Goal: Task Accomplishment & Management: Use online tool/utility

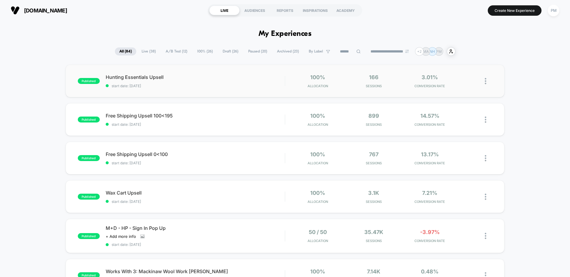
click at [250, 66] on div "published Hunting Essentials Upsell start date: 9/10/2025 100% Allocation 166 S…" at bounding box center [285, 81] width 438 height 33
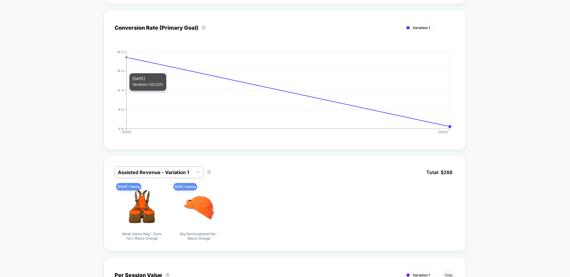
scroll to position [152, 0]
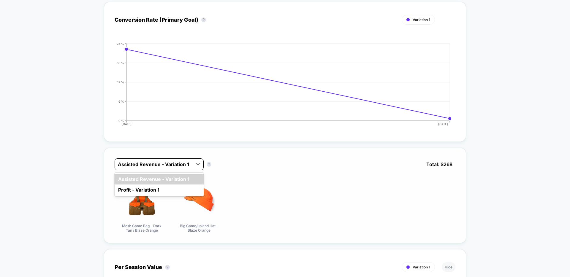
click at [169, 163] on div at bounding box center [154, 164] width 72 height 7
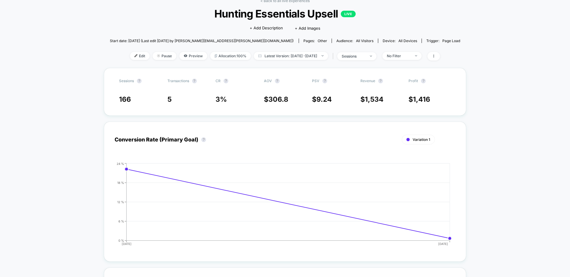
scroll to position [0, 0]
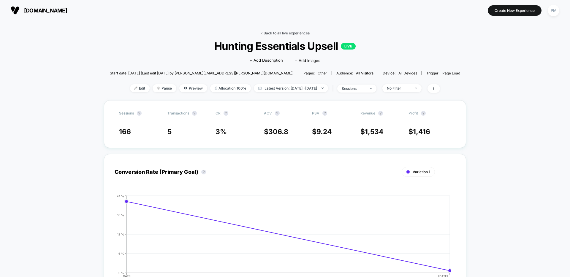
click at [302, 32] on link "< Back to all live experiences" at bounding box center [284, 33] width 49 height 4
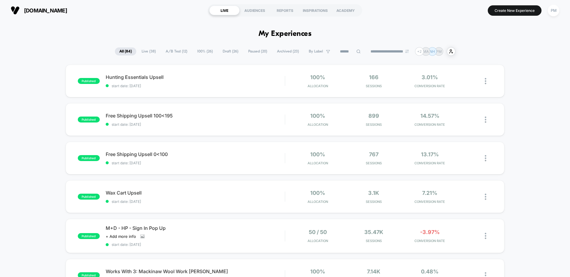
click at [284, 15] on section "LIVE AUDIENCES REPORTS INSPIRATIONS ACADEMY" at bounding box center [284, 10] width 181 height 15
click at [278, 10] on div "REPORTS" at bounding box center [285, 10] width 30 height 9
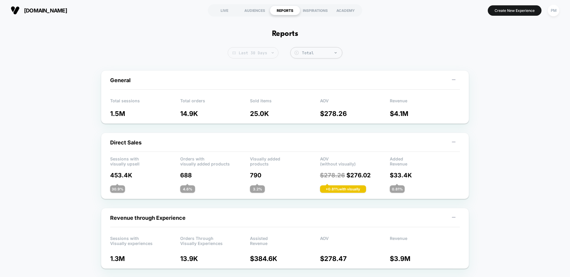
click at [242, 53] on span "Last 30 Days" at bounding box center [253, 52] width 51 height 11
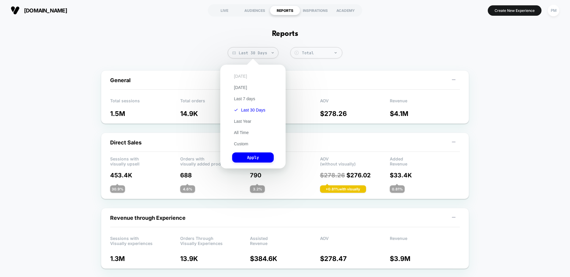
click at [242, 73] on div "Today Yesterday Last 7 days Last 30 Days Last Year All Time Custom Apply" at bounding box center [252, 117] width 59 height 98
click at [238, 77] on button "Today" at bounding box center [240, 76] width 17 height 5
click at [252, 156] on button "Apply" at bounding box center [253, 157] width 42 height 10
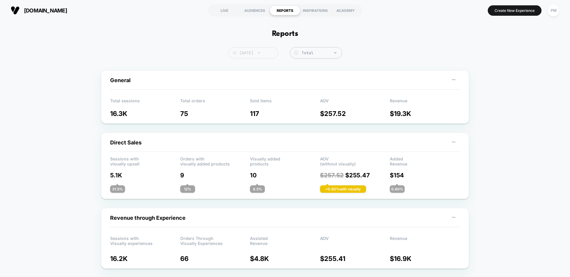
click at [250, 49] on span "Today" at bounding box center [253, 52] width 50 height 11
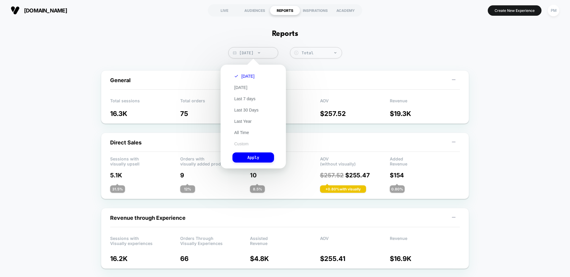
click at [243, 146] on button "Custom" at bounding box center [241, 143] width 18 height 5
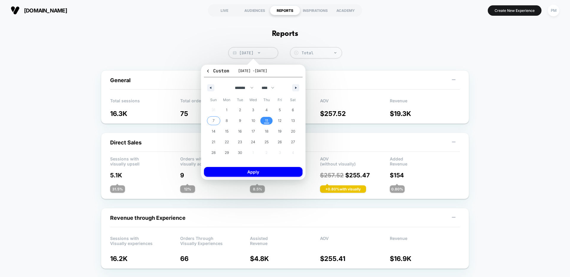
click at [213, 122] on span "7" at bounding box center [213, 120] width 2 height 11
click at [264, 120] on span "11" at bounding box center [266, 121] width 13 height 8
click at [264, 174] on button "Apply" at bounding box center [253, 172] width 98 height 10
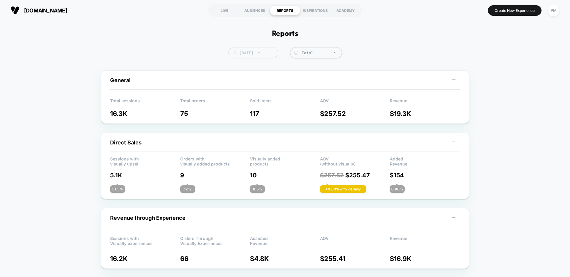
click at [267, 52] on span "[DATE]" at bounding box center [253, 52] width 50 height 11
select select "*"
select select "****"
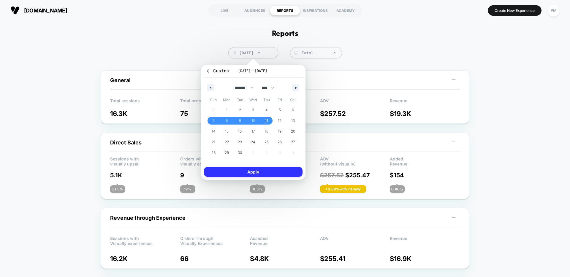
click at [256, 174] on button "Apply" at bounding box center [253, 172] width 98 height 10
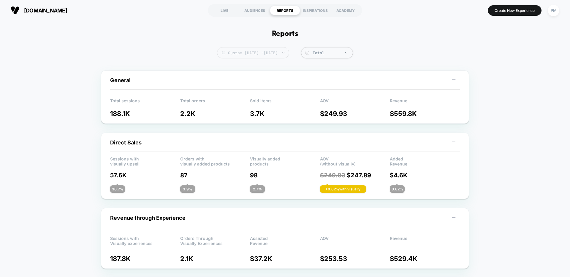
click at [250, 48] on span "Custom Sep 7, 2025 - Sep 11, 2025" at bounding box center [253, 52] width 72 height 11
select select "*"
select select "****"
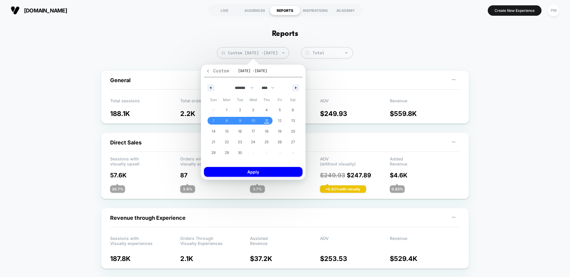
click at [210, 74] on span "Custom" at bounding box center [217, 71] width 23 height 6
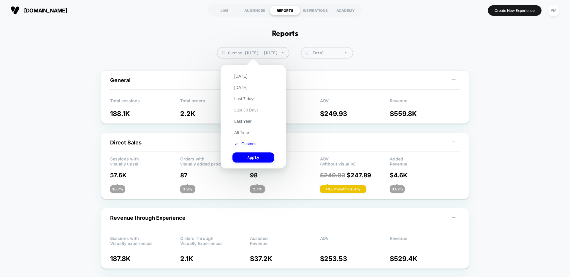
click at [246, 110] on button "Last 30 Days" at bounding box center [246, 109] width 28 height 5
click at [248, 160] on button "Apply" at bounding box center [253, 157] width 42 height 10
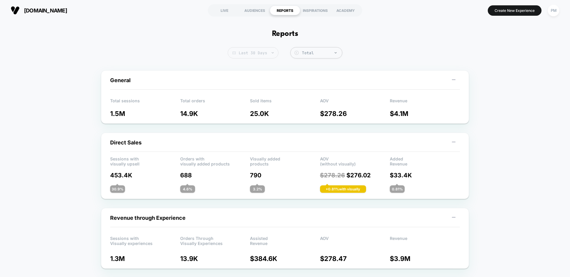
click at [256, 49] on span "Last 30 Days" at bounding box center [253, 52] width 51 height 11
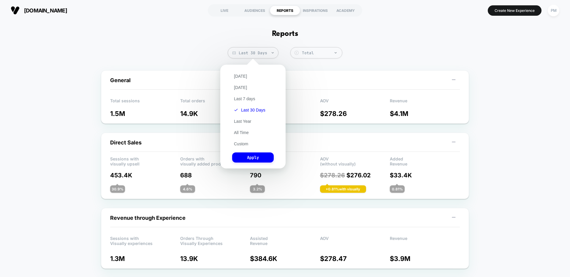
click at [241, 147] on div "[DATE] [DATE] Last 7 days Last 30 Days Last Year All Time Custom Apply" at bounding box center [252, 117] width 59 height 98
click at [241, 144] on button "Custom" at bounding box center [241, 143] width 18 height 5
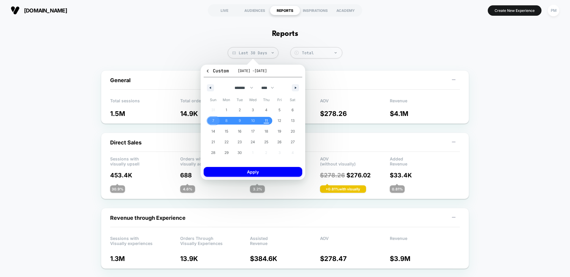
click at [206, 122] on span "7" at bounding box center [212, 121] width 13 height 8
click at [265, 120] on span "11" at bounding box center [266, 120] width 3 height 11
click at [262, 171] on button "Apply" at bounding box center [253, 172] width 98 height 10
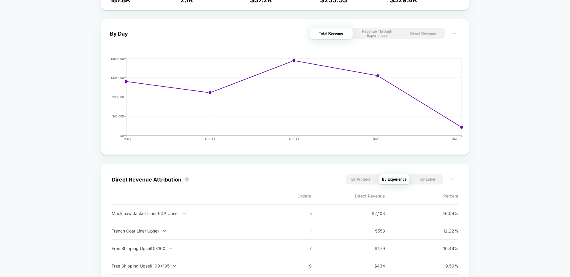
scroll to position [342, 0]
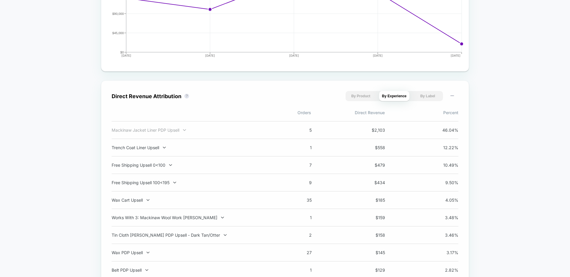
click at [169, 132] on div "Mackinaw Jacket Liner PDP Upsell" at bounding box center [190, 130] width 156 height 5
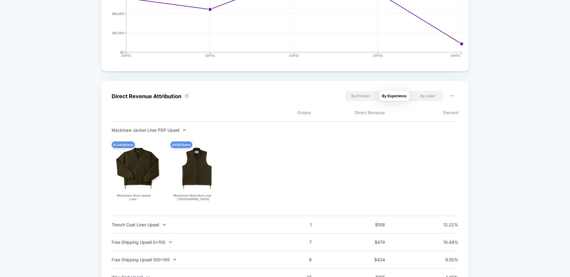
click at [169, 132] on div "Mackinaw Jacket Liner PDP Upsell" at bounding box center [190, 130] width 156 height 5
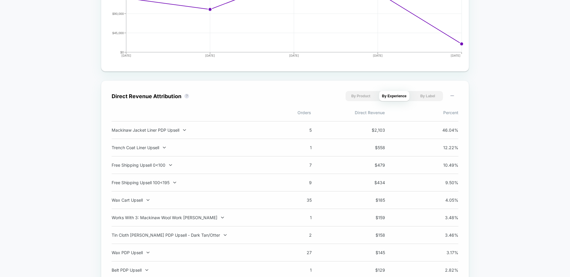
click at [169, 132] on div "Mackinaw Jacket Liner PDP Upsell" at bounding box center [190, 130] width 156 height 5
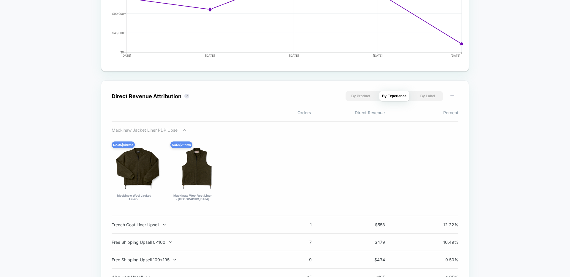
click at [169, 132] on div "Mackinaw Jacket Liner PDP Upsell" at bounding box center [190, 130] width 156 height 5
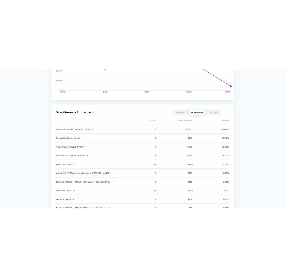
scroll to position [353, 0]
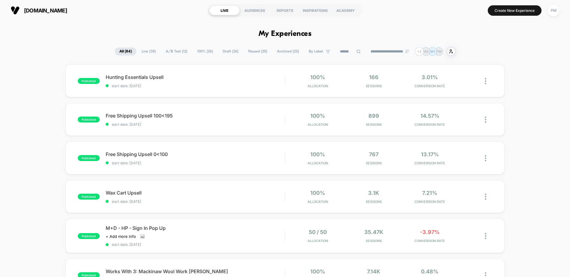
click at [174, 54] on span "A/B Test ( 12 )" at bounding box center [176, 51] width 31 height 8
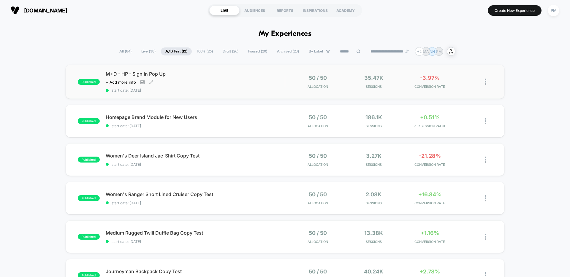
click at [208, 84] on div "Click to view images Click to edit experience details + Add more info" at bounding box center [168, 82] width 125 height 5
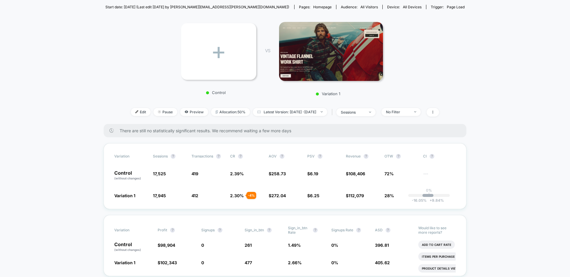
scroll to position [66, 0]
click at [412, 109] on span "No Filter" at bounding box center [400, 112] width 39 height 8
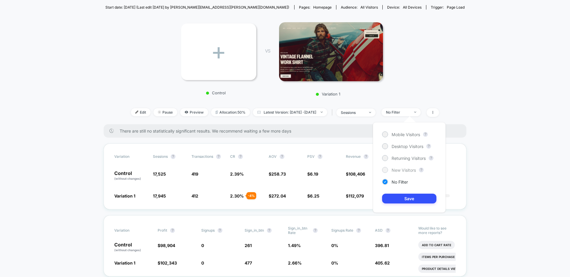
click at [394, 169] on span "New Visitors" at bounding box center [403, 170] width 24 height 5
click at [402, 198] on button "Save" at bounding box center [409, 199] width 54 height 10
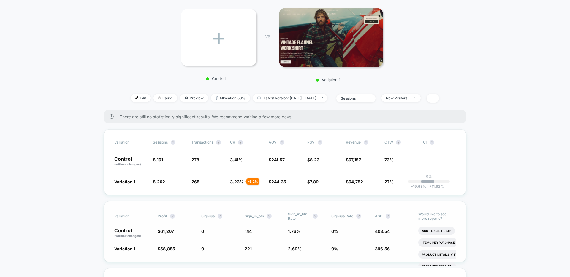
scroll to position [82, 0]
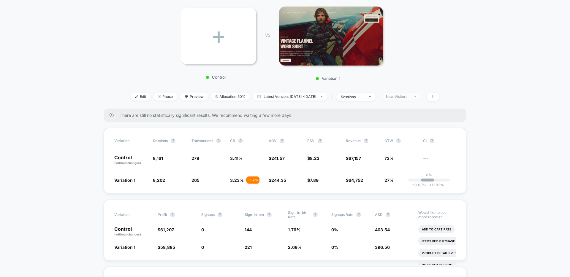
click at [405, 94] on div "New Visitors" at bounding box center [398, 96] width 24 height 4
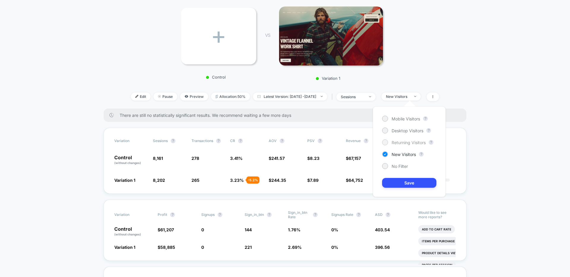
click at [387, 142] on div at bounding box center [384, 142] width 4 height 4
click at [400, 182] on button "Save" at bounding box center [409, 183] width 54 height 10
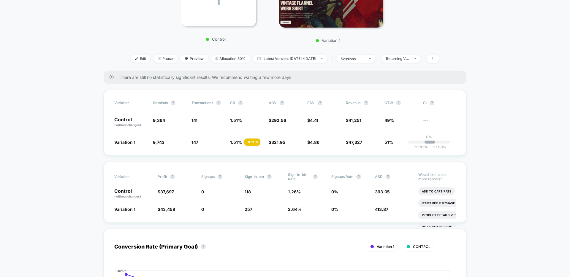
scroll to position [117, 0]
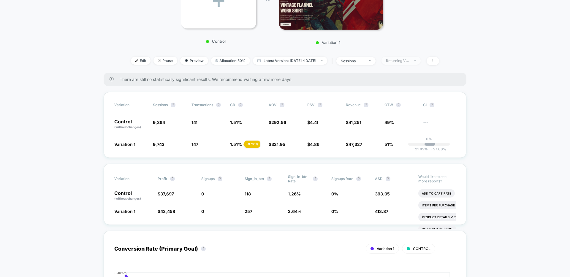
click at [406, 59] on div "Returning Visitors" at bounding box center [398, 60] width 24 height 4
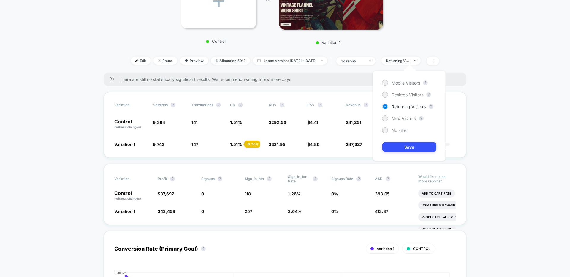
click at [392, 133] on div "Mobile Visitors ? Desktop Visitors ? Returning Visitors ? New Visitors ? No Fil…" at bounding box center [409, 116] width 73 height 90
click at [392, 131] on span "No Filter" at bounding box center [399, 130] width 16 height 5
click at [396, 146] on button "Save" at bounding box center [409, 147] width 54 height 10
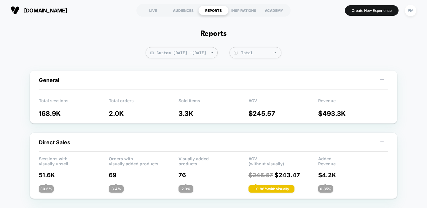
scroll to position [479, 0]
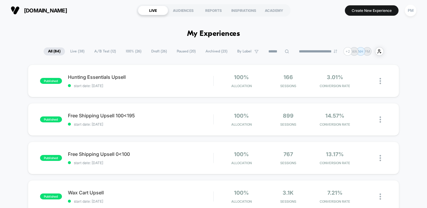
click at [160, 50] on span "Draft ( 26 )" at bounding box center [159, 51] width 25 height 8
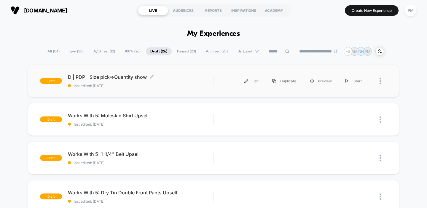
click at [178, 85] on span "last edited: 9/11/2025" at bounding box center [141, 86] width 146 height 4
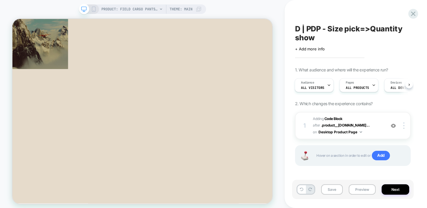
scroll to position [252, 0]
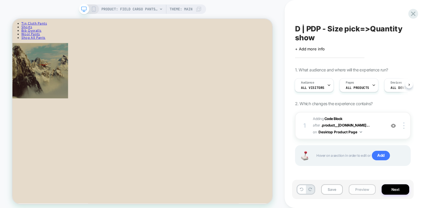
click at [359, 192] on button "Preview" at bounding box center [362, 190] width 27 height 10
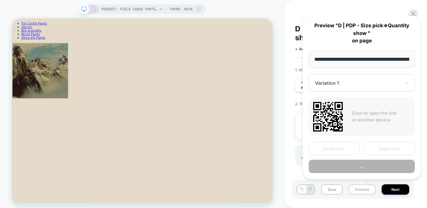
scroll to position [0, 82]
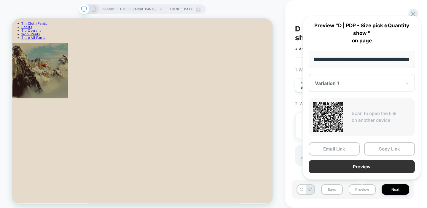
click at [342, 168] on button "Preview" at bounding box center [362, 166] width 106 height 13
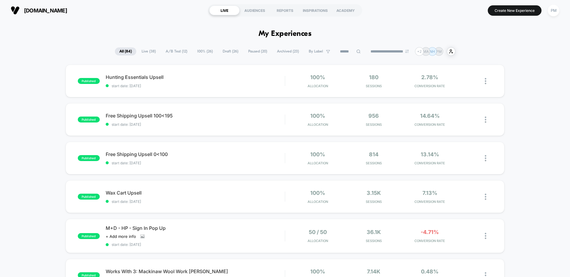
click at [169, 52] on span "A/B Test ( 12 )" at bounding box center [176, 51] width 31 height 8
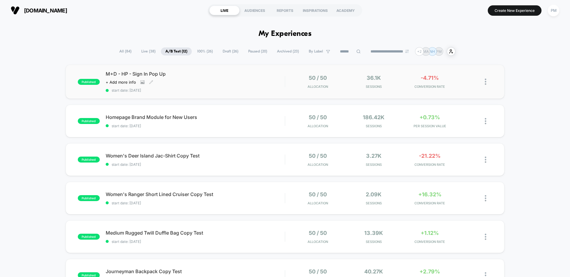
click at [213, 76] on span "M+D - HP - Sign In Pop Up" at bounding box center [195, 74] width 179 height 6
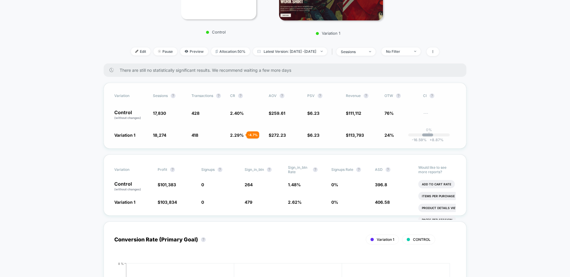
scroll to position [84, 0]
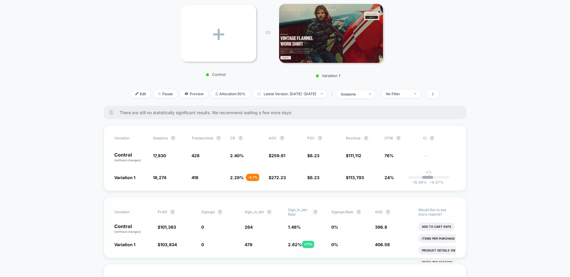
click at [295, 244] on span "2.62 %" at bounding box center [295, 244] width 14 height 5
click at [397, 95] on div "No Filter" at bounding box center [398, 94] width 24 height 4
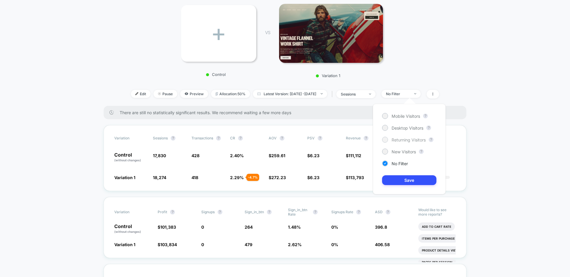
click at [401, 141] on span "Returning Visitors" at bounding box center [408, 139] width 34 height 5
click at [408, 185] on button "Save" at bounding box center [409, 180] width 54 height 10
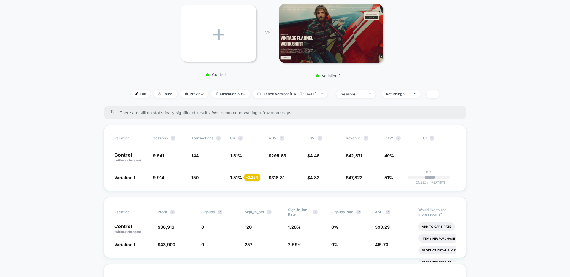
click at [410, 98] on div "Edit Pause Preview Allocation: 50% Latest Version: Sep 8, 2025 - Sep 11, 2025 |…" at bounding box center [284, 94] width 359 height 9
click at [406, 95] on div "Returning Visitors" at bounding box center [398, 94] width 24 height 4
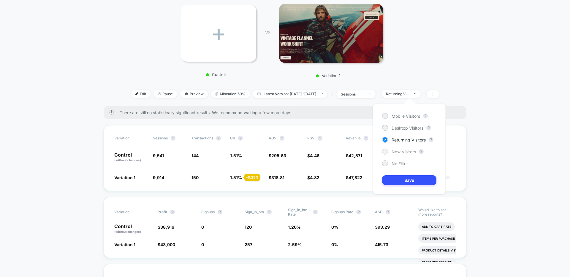
click at [392, 151] on span "New Visitors" at bounding box center [403, 151] width 24 height 5
click at [395, 181] on button "Save" at bounding box center [409, 180] width 54 height 10
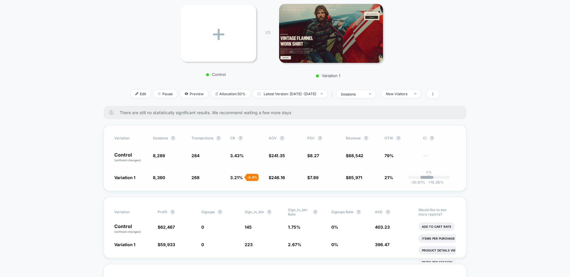
click at [237, 176] on span "3.21 %" at bounding box center [236, 177] width 13 height 5
click at [407, 94] on div "New Visitors" at bounding box center [398, 94] width 24 height 4
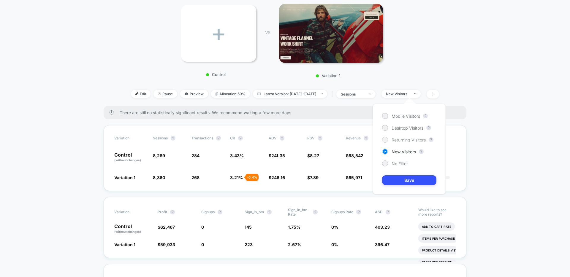
click at [387, 141] on div at bounding box center [384, 139] width 4 height 4
click at [401, 181] on button "Save" at bounding box center [409, 180] width 54 height 10
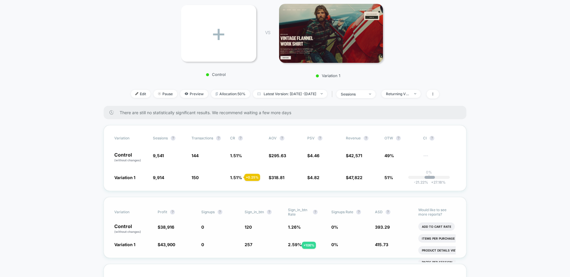
click at [295, 245] on span "2.59 %" at bounding box center [295, 244] width 14 height 5
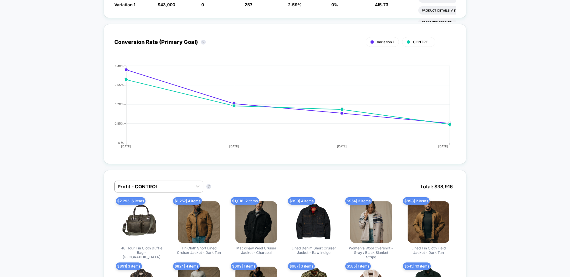
scroll to position [393, 0]
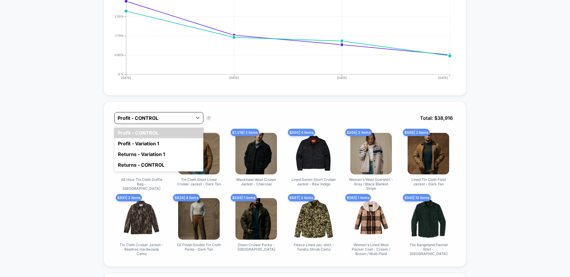
click at [180, 120] on div at bounding box center [153, 118] width 72 height 7
click at [226, 117] on div "option Profit - CONTROL focused, 1 of 4. 4 results available. Use Up and Down t…" at bounding box center [284, 122] width 341 height 21
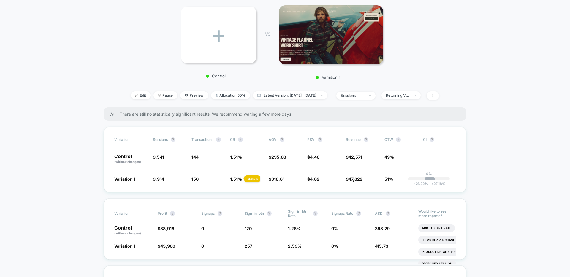
scroll to position [0, 0]
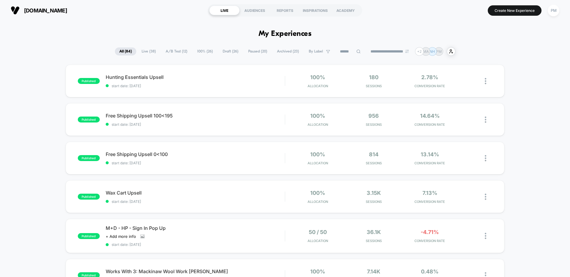
click at [179, 50] on span "A/B Test ( 12 )" at bounding box center [176, 51] width 31 height 8
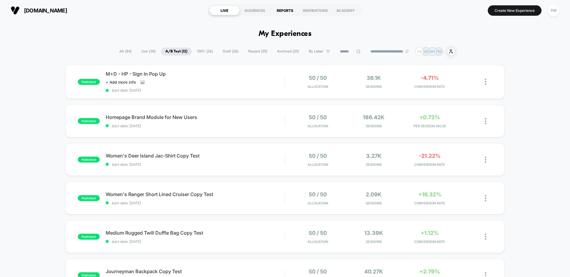
click at [281, 10] on div "REPORTS" at bounding box center [285, 10] width 30 height 9
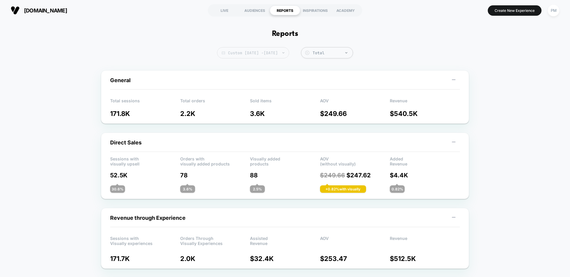
click at [279, 48] on span "Custom [DATE] - [DATE]" at bounding box center [253, 52] width 72 height 11
select select "*"
select select "****"
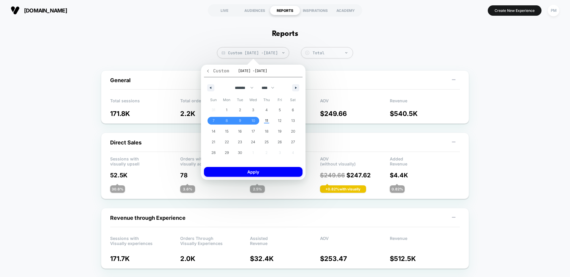
click at [209, 69] on icon "button" at bounding box center [208, 71] width 4 height 4
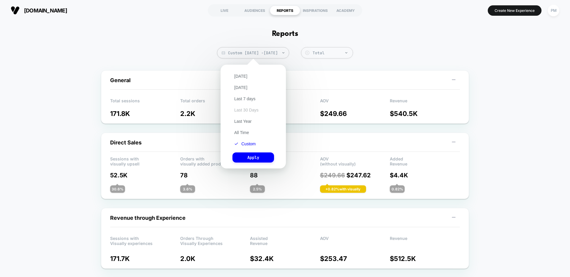
click at [252, 110] on button "Last 30 Days" at bounding box center [246, 109] width 28 height 5
click at [260, 160] on button "Apply" at bounding box center [253, 157] width 42 height 10
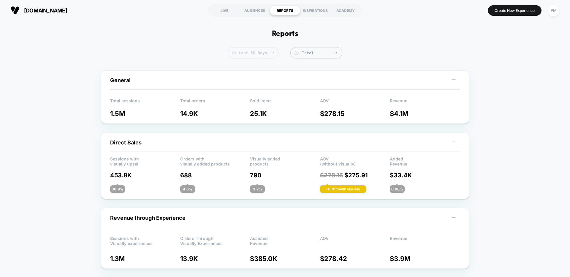
click at [266, 54] on span "Last 30 Days" at bounding box center [253, 52] width 51 height 11
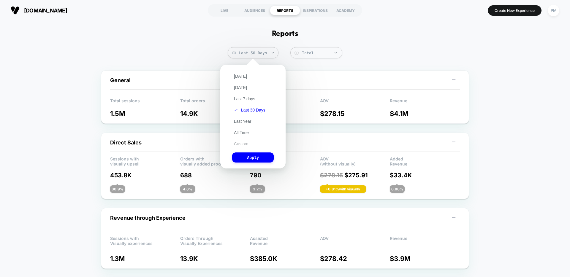
click at [242, 145] on button "Custom" at bounding box center [241, 143] width 18 height 5
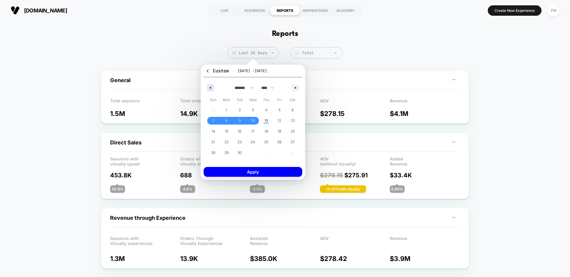
click at [208, 87] on icon "button" at bounding box center [209, 88] width 3 height 2
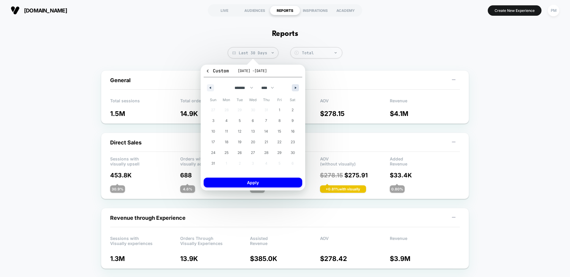
click at [294, 87] on button "button" at bounding box center [295, 87] width 7 height 7
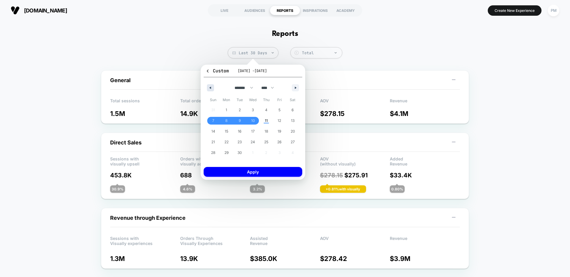
click at [212, 87] on button "button" at bounding box center [210, 87] width 7 height 7
select select "*"
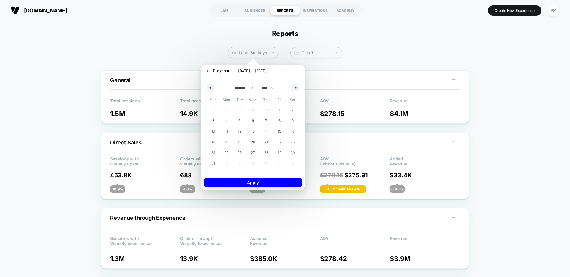
click at [213, 62] on div "Custom [DATE] - [DATE] ******* ******** ***** ***** *** **** **** ****** ******…" at bounding box center [253, 128] width 116 height 138
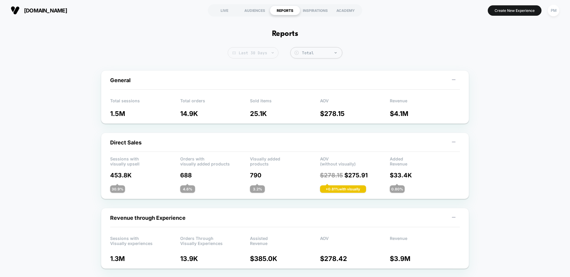
click at [247, 50] on span "Last 30 Days" at bounding box center [253, 52] width 51 height 11
select select "*"
select select "****"
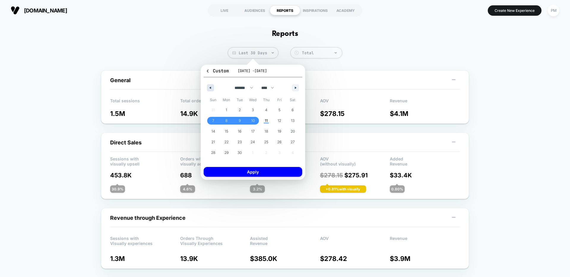
click at [212, 87] on button "button" at bounding box center [210, 87] width 7 height 7
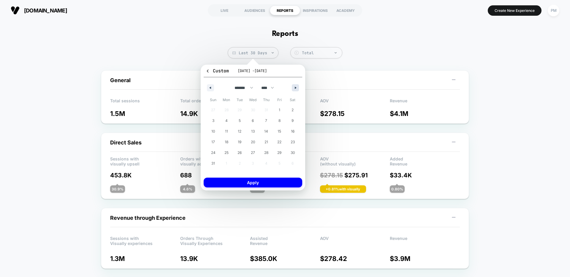
click at [297, 86] on button "button" at bounding box center [295, 87] width 7 height 7
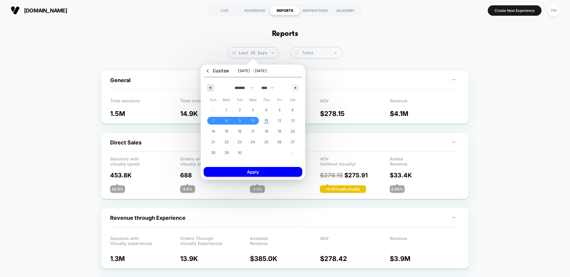
click at [211, 89] on button "button" at bounding box center [210, 87] width 7 height 7
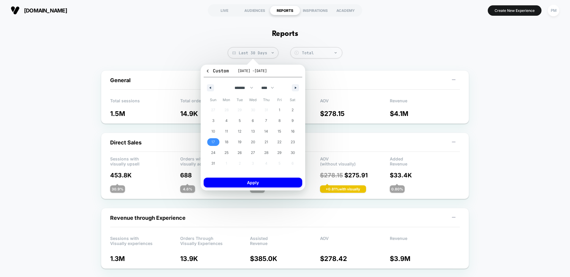
click at [214, 141] on span "17" at bounding box center [213, 142] width 4 height 11
click at [296, 82] on div "******* ******** ***** ***** *** **** **** ****** ********* ******* ******** **…" at bounding box center [253, 86] width 98 height 18
click at [296, 85] on button "button" at bounding box center [295, 87] width 7 height 7
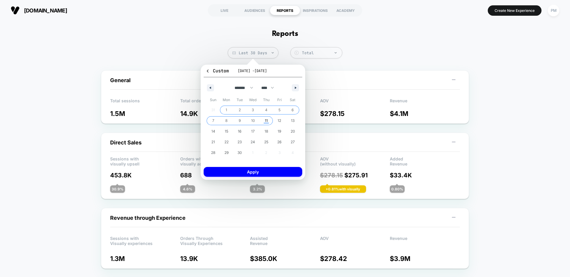
click at [265, 120] on span "11" at bounding box center [266, 120] width 3 height 11
select select "*"
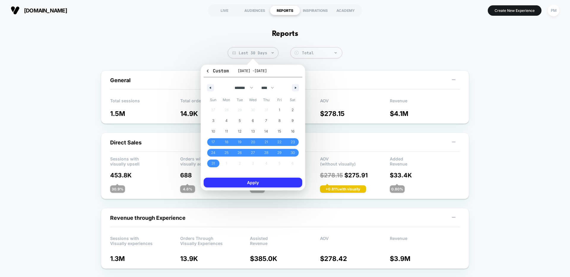
click at [260, 183] on button "Apply" at bounding box center [253, 183] width 98 height 10
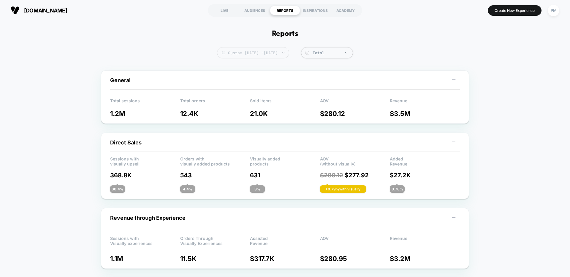
click at [275, 52] on span "Custom [DATE] - [DATE]" at bounding box center [253, 52] width 72 height 11
select select "*"
select select "****"
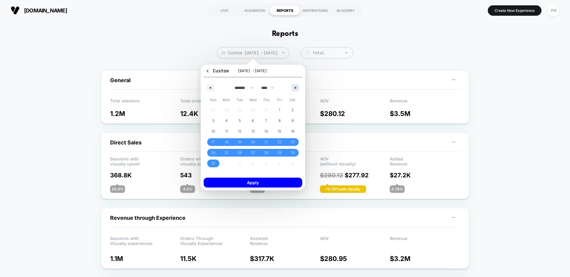
click at [295, 88] on icon "button" at bounding box center [296, 88] width 3 height 2
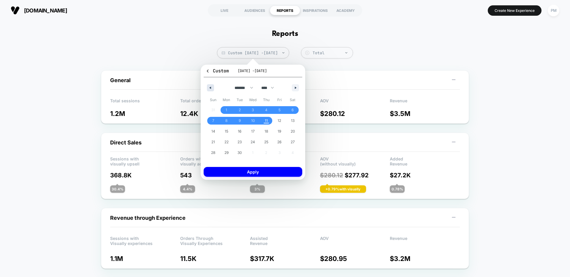
click at [210, 88] on icon "button" at bounding box center [209, 88] width 3 height 2
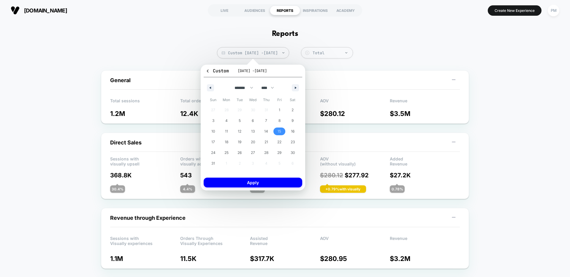
click at [278, 130] on span "15" at bounding box center [279, 131] width 4 height 11
click at [295, 91] on button "button" at bounding box center [295, 87] width 7 height 7
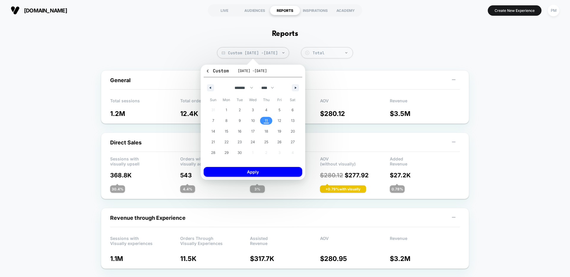
click at [263, 122] on span "11" at bounding box center [265, 121] width 13 height 8
select select "*"
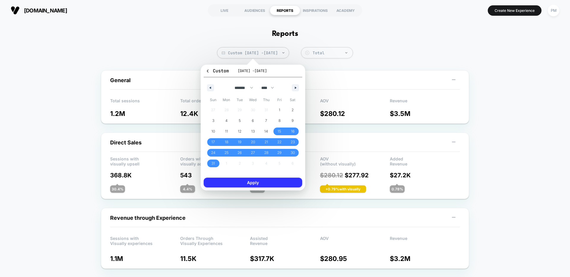
click at [264, 185] on button "Apply" at bounding box center [253, 183] width 98 height 10
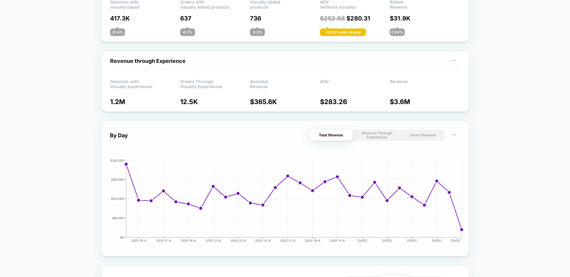
scroll to position [158, 0]
click at [425, 131] on button "Direct Revenue" at bounding box center [422, 134] width 43 height 11
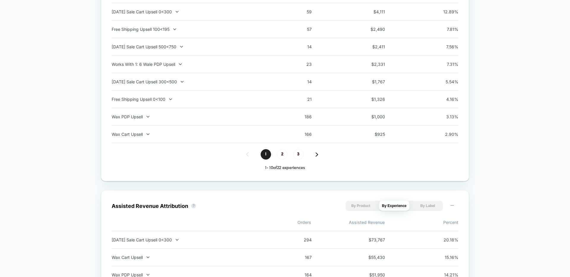
scroll to position [387, 0]
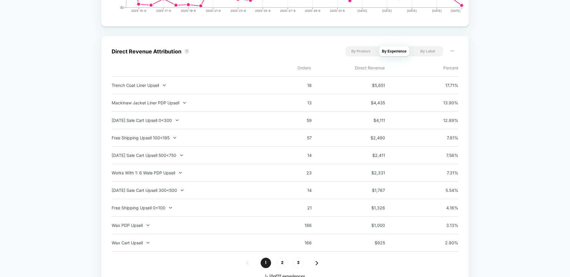
click at [142, 140] on div "Free Shipping Upsell 100<195" at bounding box center [190, 137] width 156 height 5
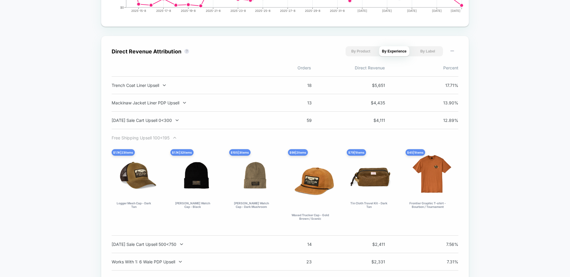
click at [142, 140] on div "Free Shipping Upsell 100<195" at bounding box center [190, 137] width 156 height 5
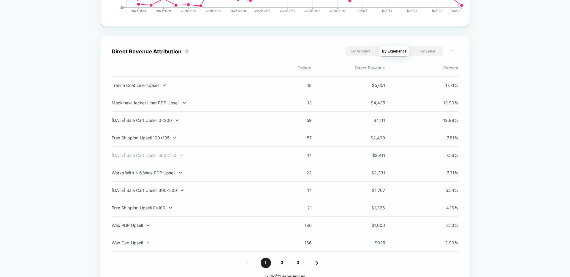
click at [143, 156] on div "[DATE] Sale Cart Upsell 500<750" at bounding box center [190, 155] width 156 height 5
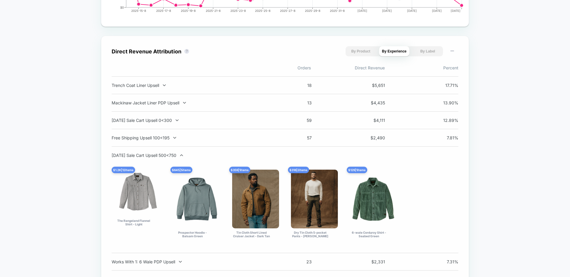
click at [143, 156] on div "[DATE] Sale Cart Upsell 500<750" at bounding box center [190, 155] width 156 height 5
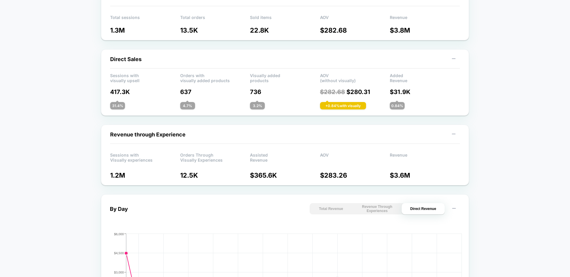
scroll to position [0, 0]
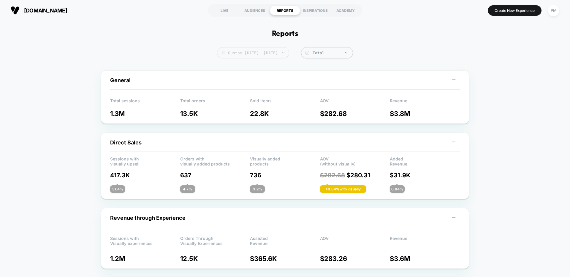
click at [245, 55] on span "Custom [DATE] - [DATE]" at bounding box center [253, 52] width 72 height 11
select select "*"
select select "****"
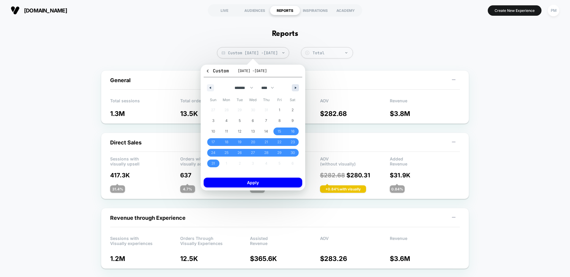
click at [297, 88] on icon "button" at bounding box center [296, 88] width 3 height 2
select select "*"
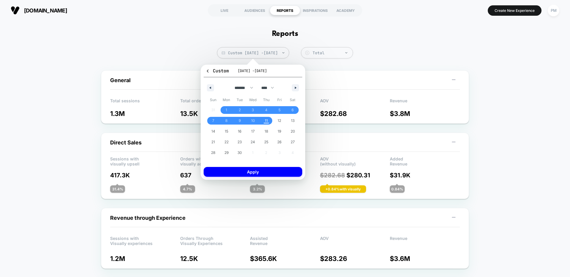
click at [382, 94] on div "AOV $ 282.68" at bounding box center [355, 105] width 70 height 23
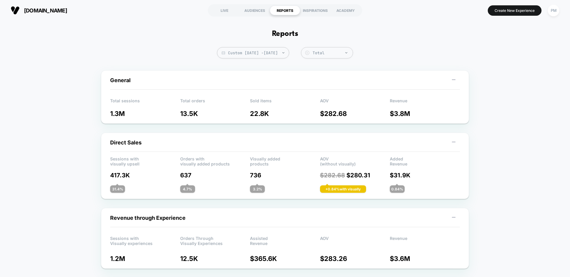
click at [257, 55] on span "Custom [DATE] - [DATE]" at bounding box center [253, 52] width 72 height 11
select select "*"
select select "****"
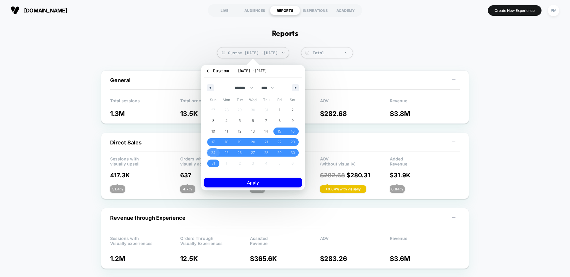
click at [211, 153] on span "24" at bounding box center [213, 152] width 4 height 11
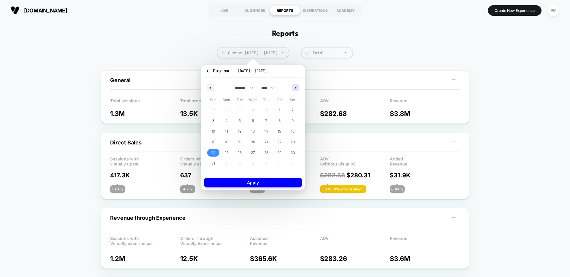
click at [296, 87] on icon "button" at bounding box center [296, 88] width 3 height 2
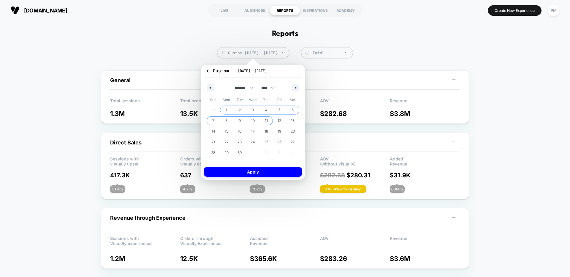
click at [268, 120] on span "11" at bounding box center [265, 121] width 13 height 8
select select "*"
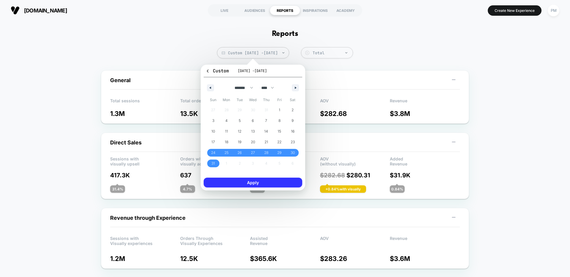
click at [274, 187] on button "Apply" at bounding box center [253, 183] width 98 height 10
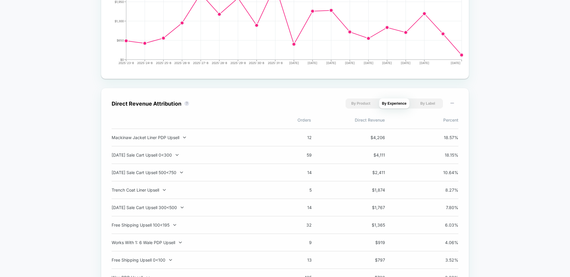
scroll to position [335, 0]
click at [159, 190] on div "Trench Coat Liner Upsell" at bounding box center [190, 189] width 156 height 5
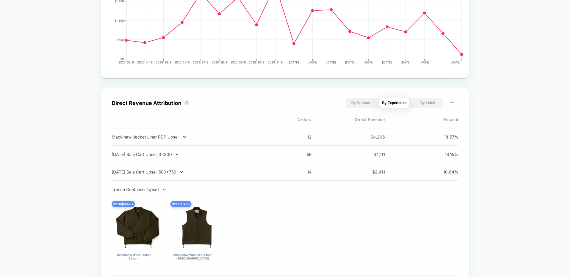
click at [158, 194] on div "Trench Coat Liner Upsell $ 2.0K | 6 items Mackinaw Wool Jacket Liner - Forest G…" at bounding box center [285, 228] width 347 height 82
click at [161, 190] on div at bounding box center [160, 189] width 3 height 0
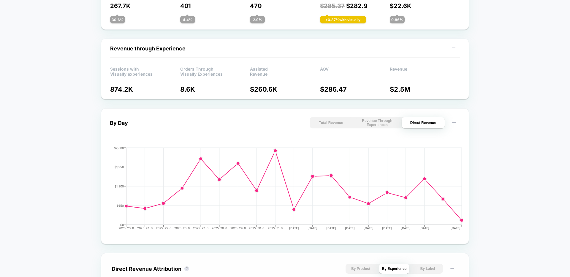
scroll to position [0, 0]
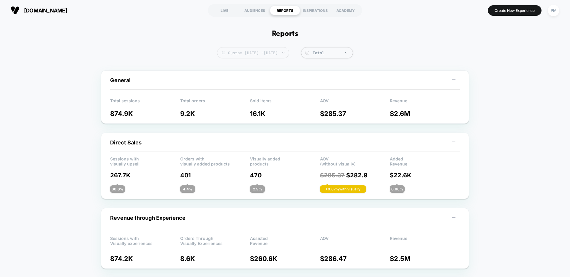
click at [243, 50] on span "Custom Aug 24, 2025 - Sep 11, 2025" at bounding box center [253, 52] width 72 height 11
select select "*"
select select "****"
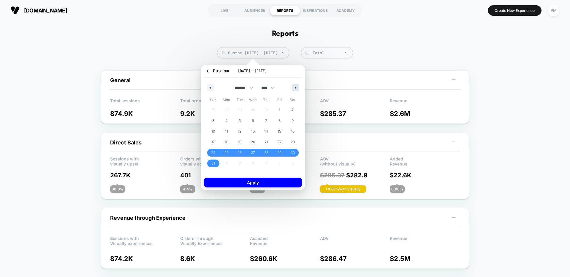
click at [295, 88] on icon "button" at bounding box center [296, 88] width 3 height 2
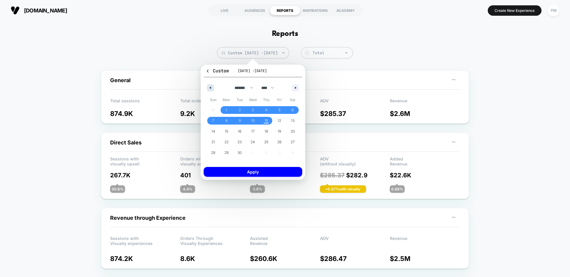
click at [212, 88] on button "button" at bounding box center [210, 87] width 7 height 7
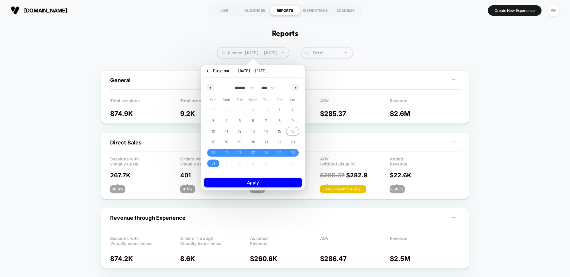
click at [295, 130] on span "16" at bounding box center [292, 132] width 13 height 8
click at [296, 86] on button "button" at bounding box center [295, 87] width 7 height 7
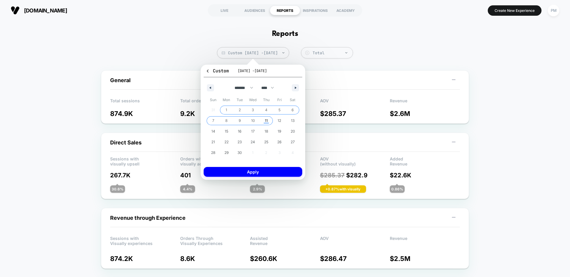
click at [265, 123] on span "11" at bounding box center [266, 120] width 3 height 11
select select "*"
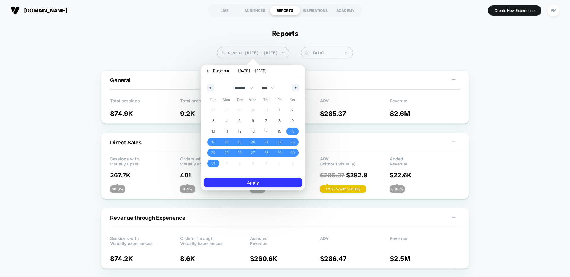
click at [262, 184] on button "Apply" at bounding box center [253, 183] width 98 height 10
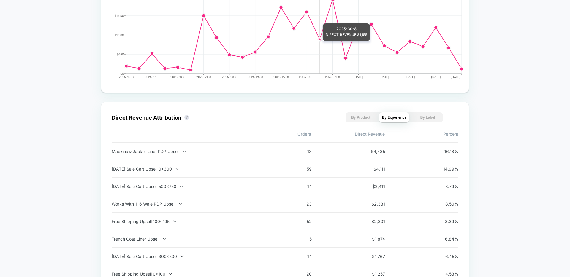
scroll to position [327, 0]
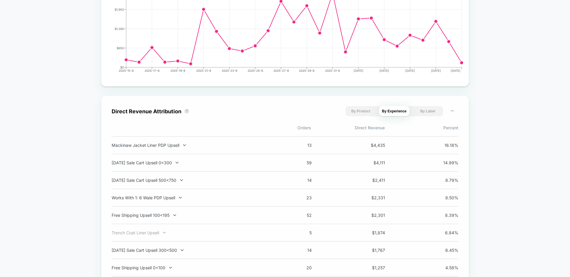
click at [159, 234] on div "Trench Coat Liner Upsell" at bounding box center [190, 232] width 156 height 5
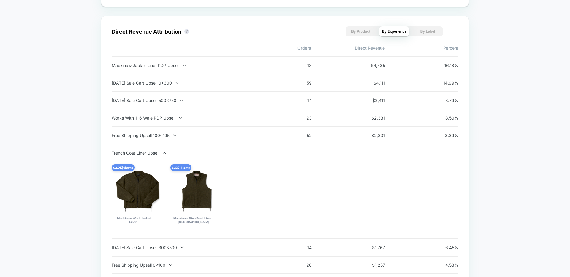
scroll to position [404, 0]
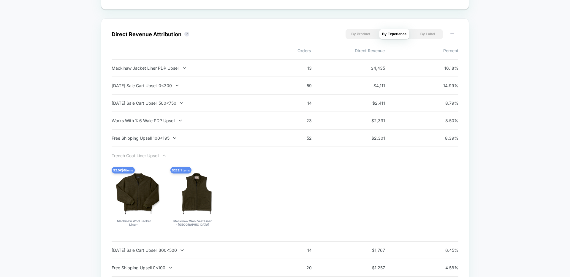
click at [161, 155] on div at bounding box center [160, 155] width 3 height 0
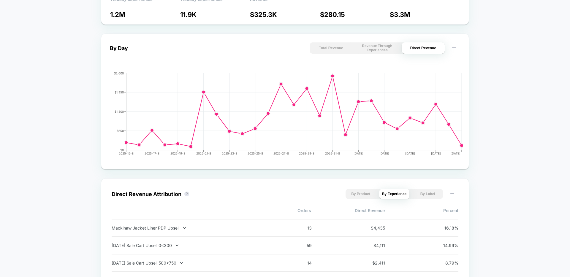
scroll to position [0, 0]
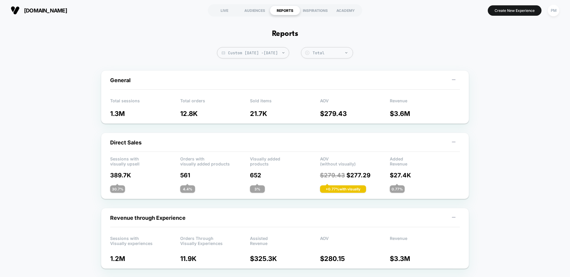
click at [243, 53] on span "Custom [DATE] - [DATE]" at bounding box center [253, 52] width 72 height 11
select select "*"
select select "****"
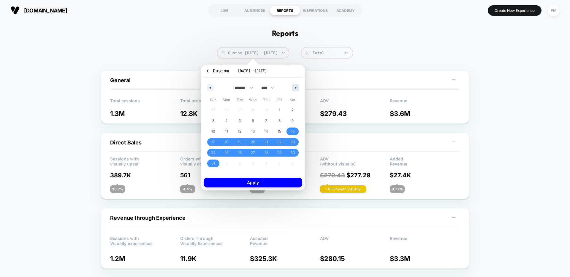
click at [295, 87] on icon "button" at bounding box center [296, 88] width 3 height 2
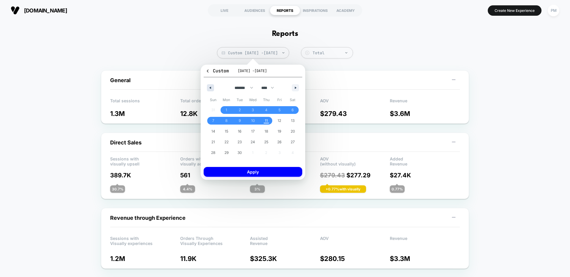
click at [210, 88] on icon "button" at bounding box center [209, 88] width 3 height 2
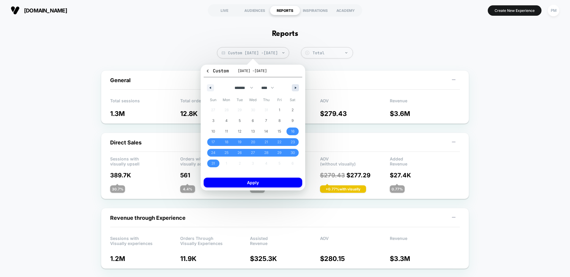
click at [297, 88] on icon "button" at bounding box center [296, 88] width 3 height 2
select select "*"
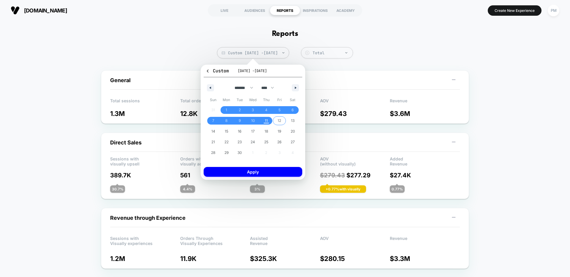
click at [279, 120] on span "12" at bounding box center [279, 120] width 4 height 11
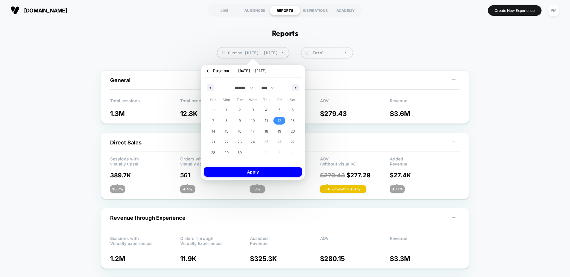
click at [348, 70] on div "General Total sessions 1.3M Total orders 12.8K Sold items 21.7K AOV $ 279.43 Re…" at bounding box center [285, 96] width 368 height 53
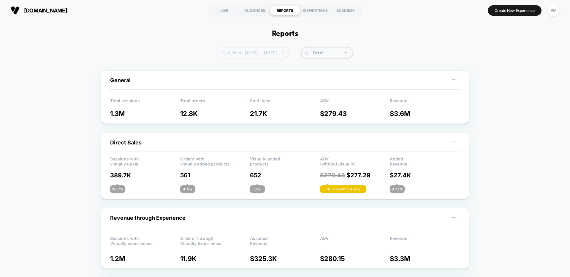
click at [252, 54] on span "Custom Aug 16, 2025 - Sep 11, 2025" at bounding box center [253, 52] width 72 height 11
select select "*"
select select "****"
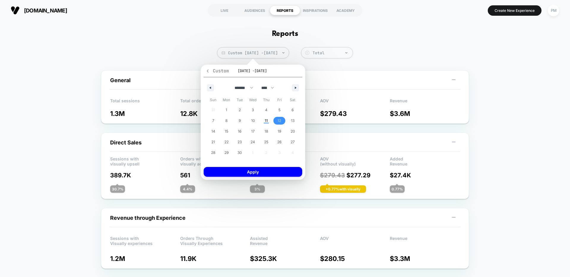
click at [205, 70] on icon "button" at bounding box center [207, 71] width 4 height 4
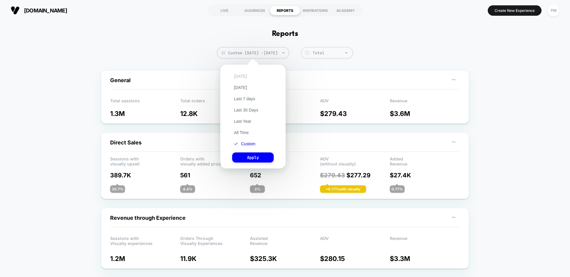
click at [242, 77] on button "Today" at bounding box center [240, 76] width 17 height 5
click at [255, 153] on button "Apply" at bounding box center [253, 157] width 42 height 10
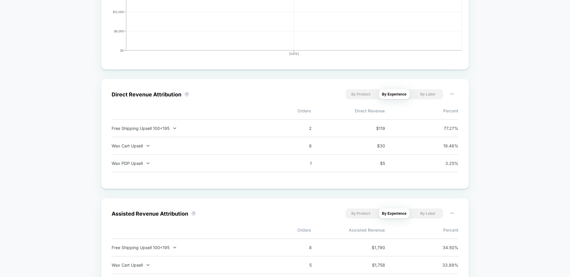
scroll to position [342, 0]
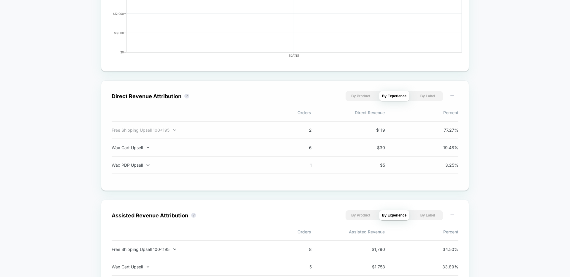
click at [149, 130] on div "Free Shipping Upsell 100<195" at bounding box center [190, 130] width 156 height 5
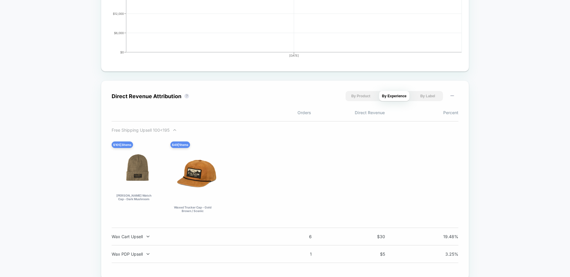
click at [164, 131] on div "Free Shipping Upsell 100<195" at bounding box center [190, 130] width 156 height 5
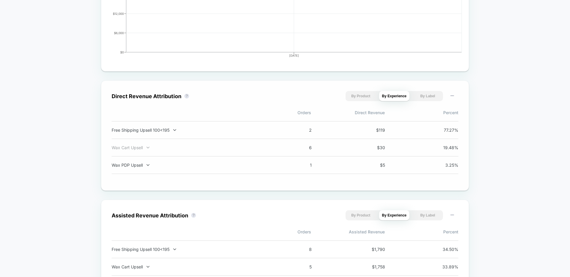
click at [216, 146] on div "Wax Cart Upsell" at bounding box center [190, 147] width 156 height 5
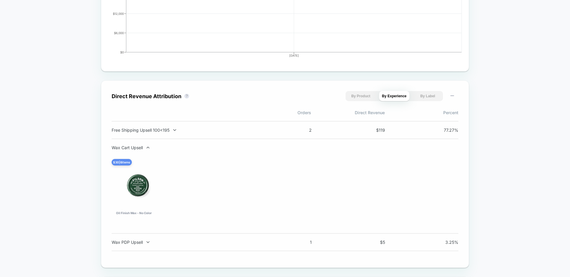
click at [216, 146] on div "Wax Cart Upsell" at bounding box center [190, 147] width 156 height 5
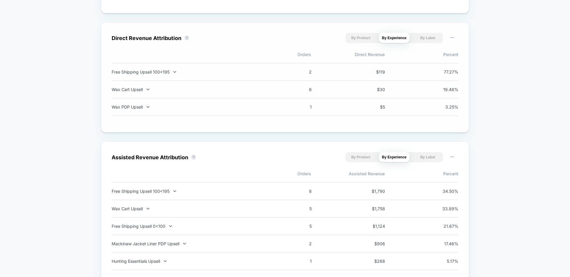
scroll to position [0, 0]
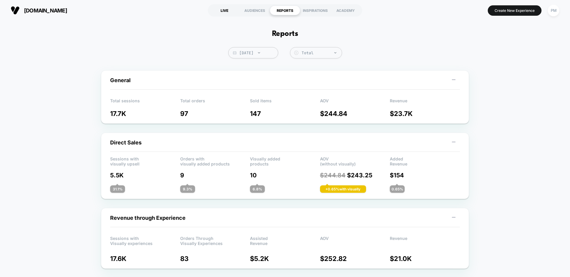
click at [227, 10] on div "LIVE" at bounding box center [224, 10] width 30 height 9
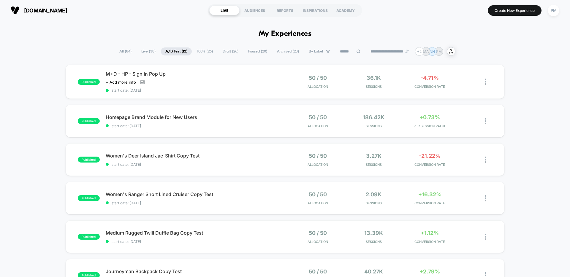
click at [446, 5] on section "Create New Experience PM" at bounding box center [470, 10] width 181 height 15
click at [215, 93] on div "published M+D - HP - Sign In Pop Up Click to view images Click to edit experien…" at bounding box center [285, 82] width 438 height 34
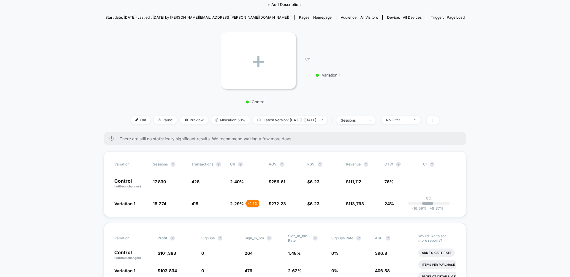
scroll to position [62, 0]
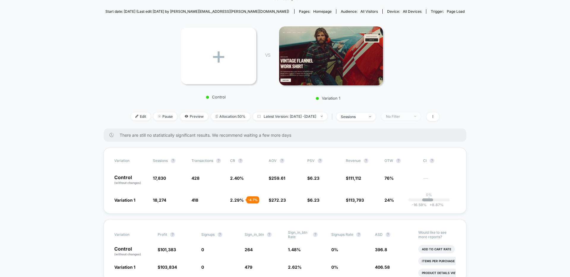
click at [402, 113] on span "No Filter" at bounding box center [400, 116] width 39 height 8
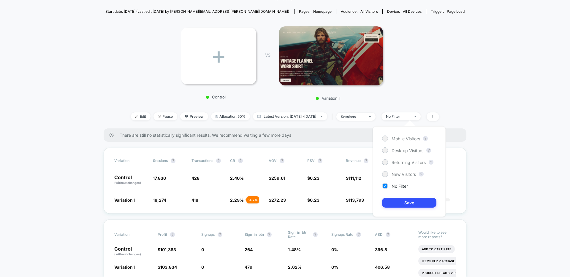
click at [381, 173] on div "Mobile Visitors ? Desktop Visitors ? Returning Visitors ? New Visitors ? No Fil…" at bounding box center [409, 171] width 73 height 90
click at [384, 173] on div at bounding box center [384, 174] width 4 height 4
click at [398, 203] on button "Save" at bounding box center [409, 203] width 54 height 10
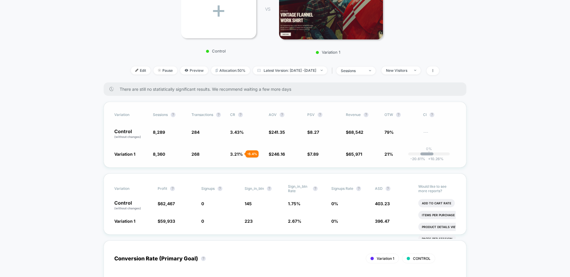
scroll to position [110, 0]
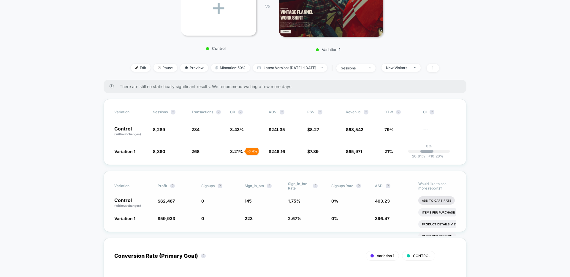
click at [429, 203] on li "Add To Cart Rate" at bounding box center [436, 200] width 36 height 8
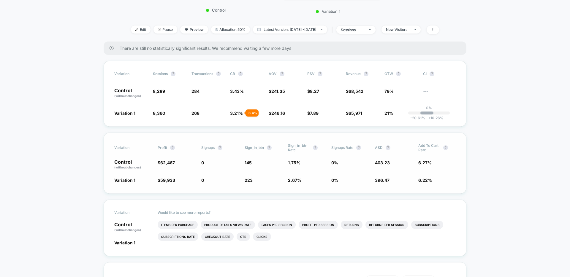
scroll to position [149, 0]
click at [279, 224] on li "Pages Per Session" at bounding box center [277, 224] width 38 height 8
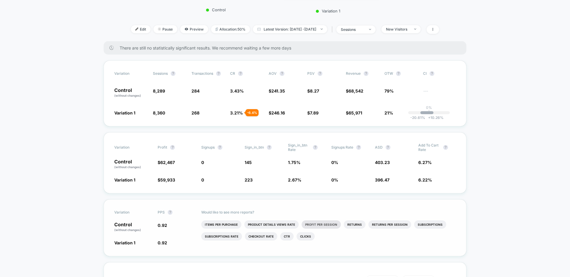
click at [312, 226] on li "Profit Per Session" at bounding box center [320, 224] width 39 height 8
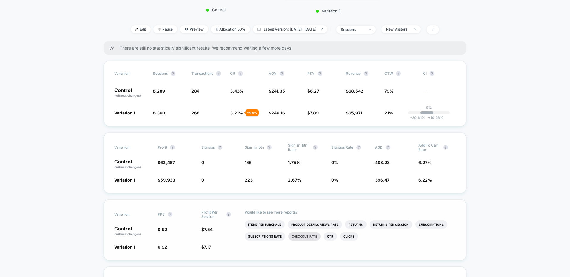
click at [310, 238] on li "Checkout Rate" at bounding box center [304, 236] width 32 height 8
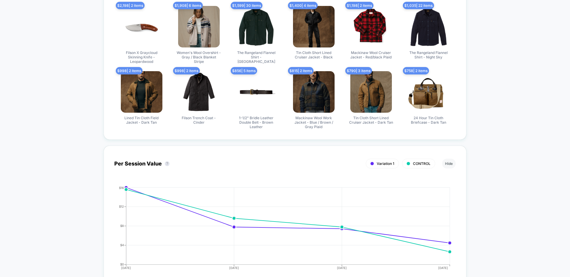
scroll to position [436, 0]
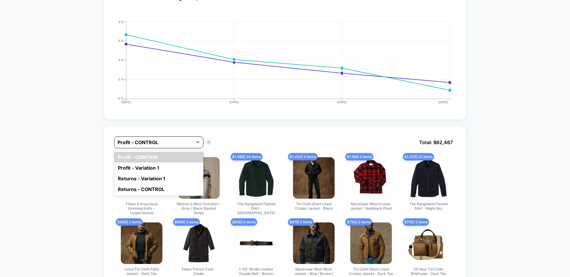
click at [187, 144] on div at bounding box center [153, 142] width 72 height 7
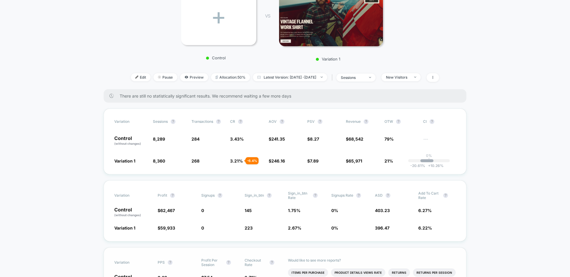
scroll to position [0, 0]
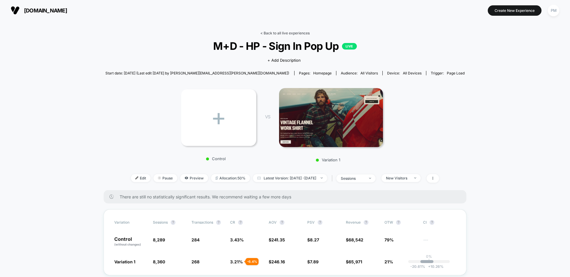
click at [270, 32] on link "< Back to all live experiences" at bounding box center [284, 33] width 49 height 4
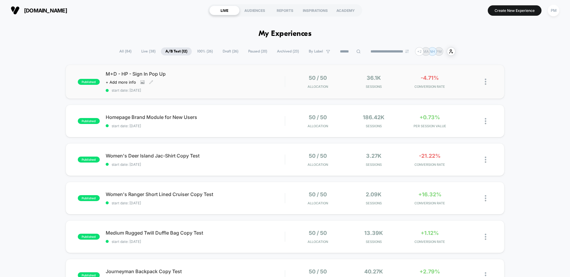
click at [225, 85] on div "Click to view images Click to edit experience details + Add more info" at bounding box center [168, 82] width 125 height 5
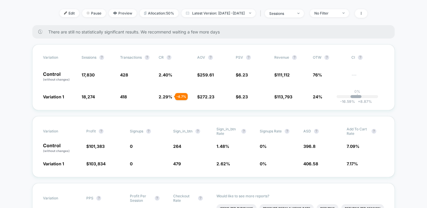
scroll to position [169, 0]
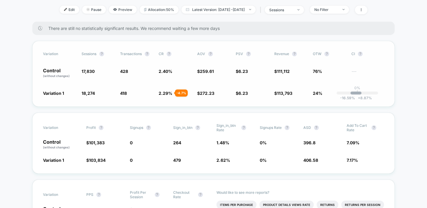
click at [169, 93] on span "2.29 %" at bounding box center [166, 93] width 14 height 5
click at [163, 93] on span "2.29 %" at bounding box center [166, 93] width 14 height 5
click at [335, 7] on div "No Filter" at bounding box center [326, 9] width 24 height 4
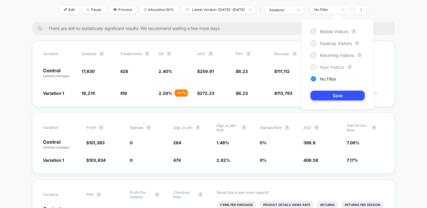
click at [314, 67] on div at bounding box center [313, 67] width 4 height 4
click at [285, 85] on div "Variation Sessions ? Transactions ? CR ? AOV ? PSV ? Revenue ? OTW ? CI ? Contr…" at bounding box center [213, 74] width 363 height 66
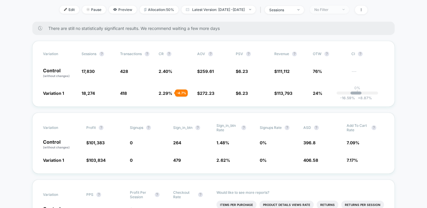
click at [336, 10] on div "No Filter" at bounding box center [326, 9] width 24 height 4
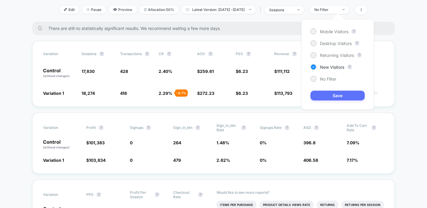
click at [327, 94] on button "Save" at bounding box center [338, 96] width 54 height 10
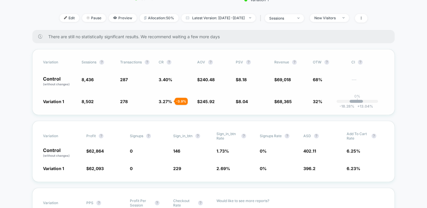
scroll to position [159, 0]
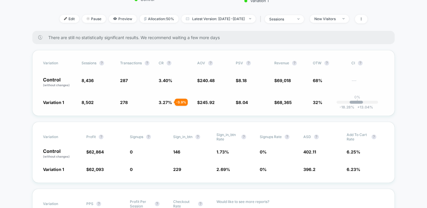
click at [166, 102] on span "3.27 %" at bounding box center [165, 102] width 13 height 5
click at [334, 21] on span "New Visitors" at bounding box center [329, 19] width 39 height 8
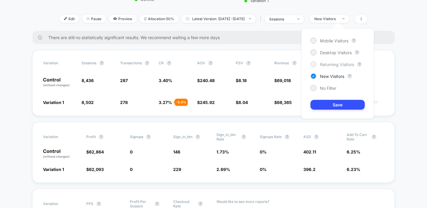
click at [317, 65] on div "Returning Visitors" at bounding box center [333, 64] width 44 height 6
click at [317, 104] on button "Save" at bounding box center [338, 105] width 54 height 10
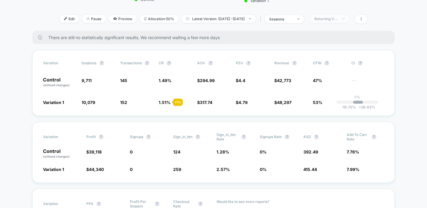
click at [334, 18] on div "Returning Visitors" at bounding box center [326, 19] width 24 height 4
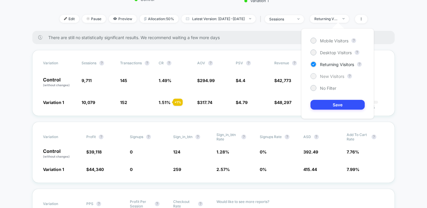
click at [314, 77] on div at bounding box center [313, 76] width 4 height 4
click at [322, 104] on button "Save" at bounding box center [338, 105] width 54 height 10
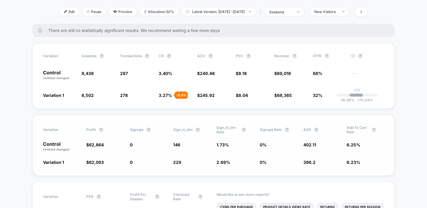
scroll to position [169, 0]
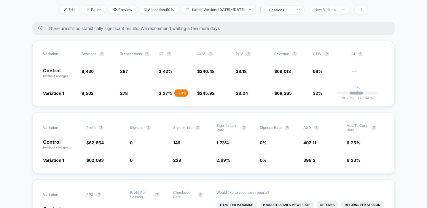
click at [338, 11] on div "New Visitors" at bounding box center [326, 9] width 24 height 4
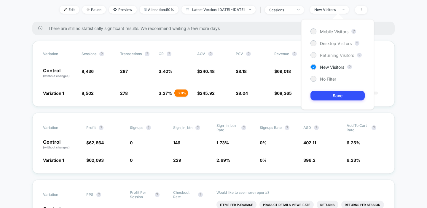
click at [314, 55] on div at bounding box center [313, 55] width 4 height 4
click at [318, 92] on button "Save" at bounding box center [338, 96] width 54 height 10
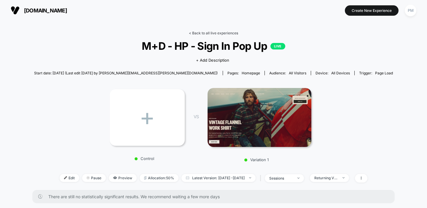
click at [226, 35] on link "< Back to all live experiences" at bounding box center [213, 33] width 49 height 4
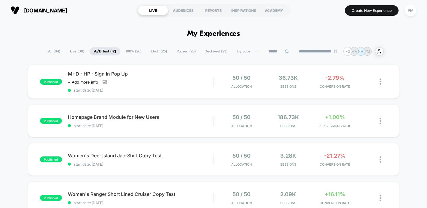
click at [152, 50] on span "Draft ( 26 )" at bounding box center [159, 51] width 25 height 8
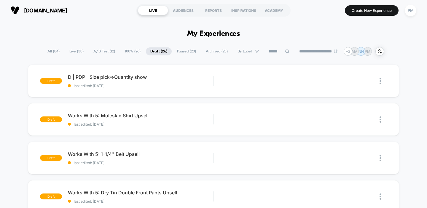
click at [278, 52] on input at bounding box center [279, 51] width 30 height 7
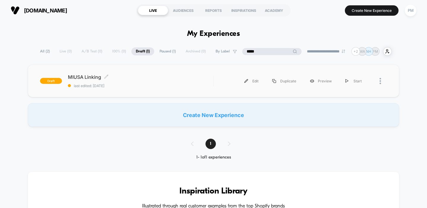
type input "*****"
click at [147, 74] on span "MIUSA Linking Click to edit experience details" at bounding box center [141, 77] width 146 height 6
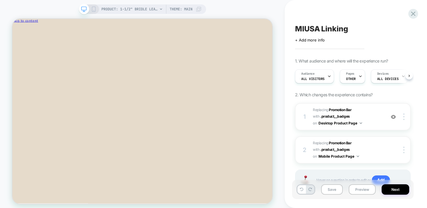
scroll to position [0, 0]
click at [94, 5] on div "PRODUCT: 1-1/2" Bridle Leather Belt - Black Theme: MAIN" at bounding box center [142, 8] width 127 height 9
click at [90, 9] on div at bounding box center [88, 9] width 15 height 5
click at [95, 10] on rect at bounding box center [93, 9] width 3 height 5
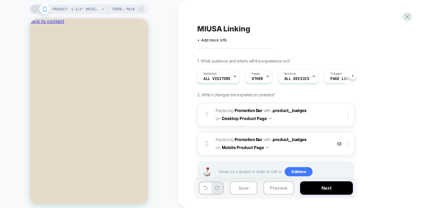
click at [34, 7] on icon at bounding box center [34, 9] width 5 height 5
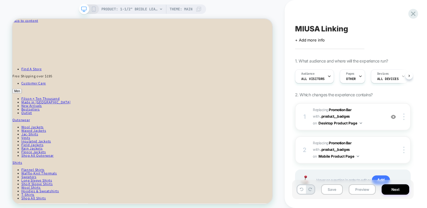
scroll to position [0, 0]
click at [361, 190] on button "Preview" at bounding box center [362, 190] width 27 height 10
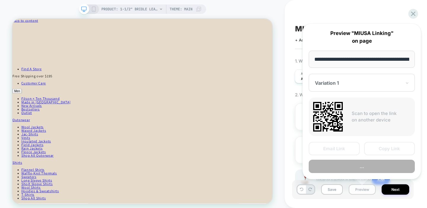
scroll to position [0, 105]
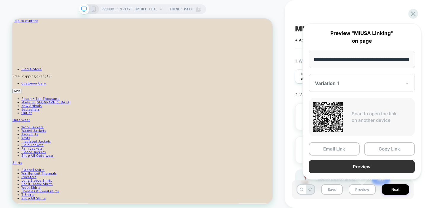
click at [358, 163] on button "Preview" at bounding box center [362, 166] width 106 height 13
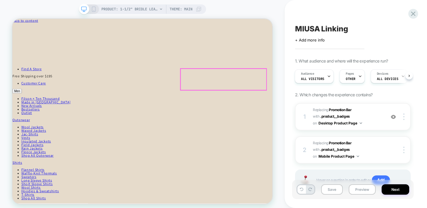
click at [362, 111] on span "#_loomi_addon_1755719738274 Replacing Promotion Bar WITH .product__badges .prod…" at bounding box center [348, 117] width 70 height 20
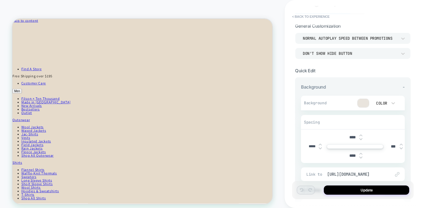
scroll to position [0, 0]
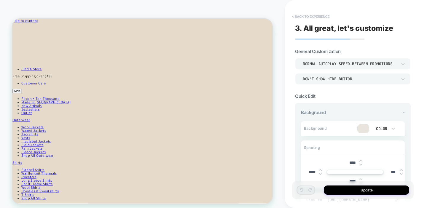
click at [307, 17] on button "< Back to experience" at bounding box center [310, 16] width 43 height 9
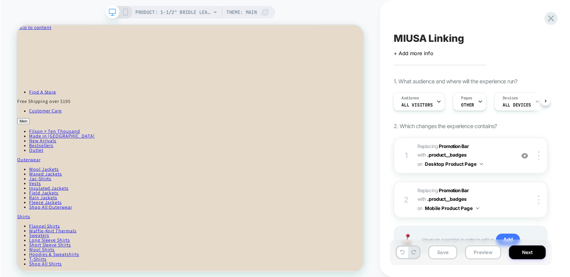
scroll to position [26, 0]
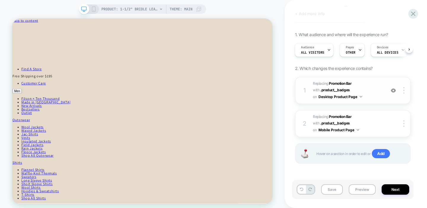
click at [394, 91] on img at bounding box center [393, 90] width 5 height 5
click at [393, 90] on img at bounding box center [393, 90] width 5 height 5
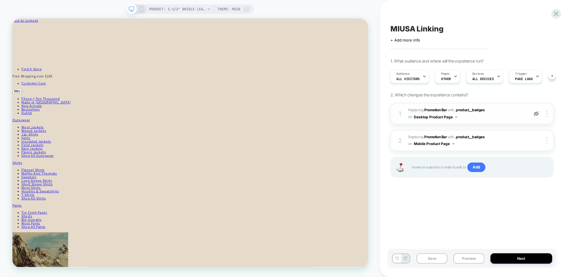
scroll to position [0, 0]
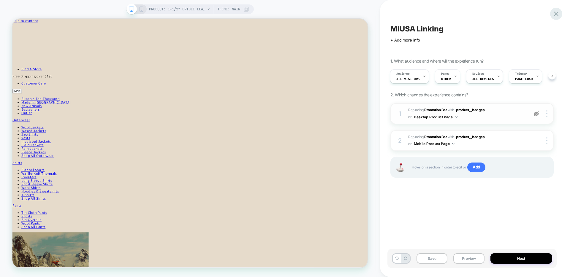
click at [556, 16] on icon at bounding box center [556, 14] width 8 height 8
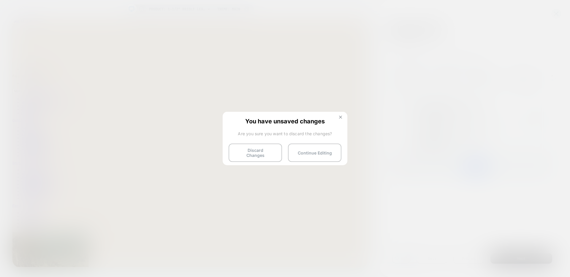
click at [342, 117] on button at bounding box center [340, 117] width 7 height 5
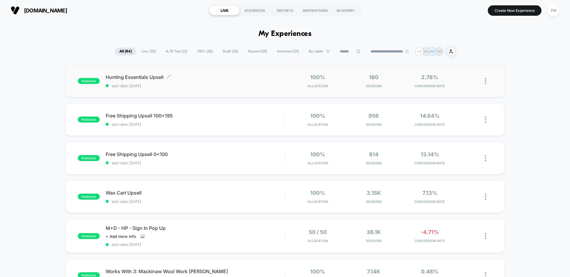
click at [187, 79] on span "Hunting Essentials Upsell Click to edit experience details" at bounding box center [195, 77] width 179 height 6
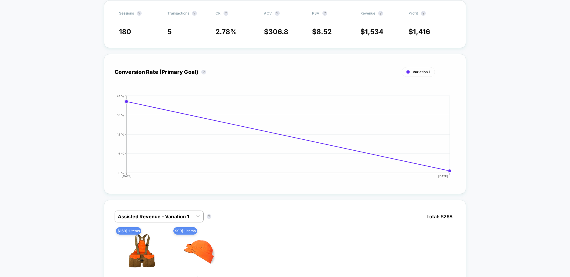
scroll to position [190, 0]
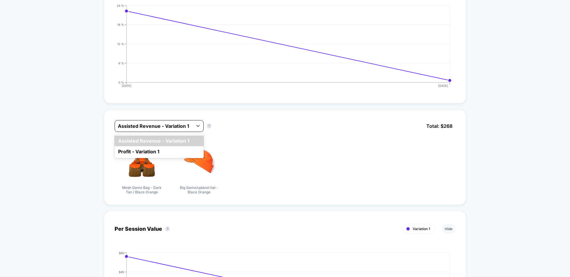
click at [142, 126] on div at bounding box center [154, 126] width 72 height 7
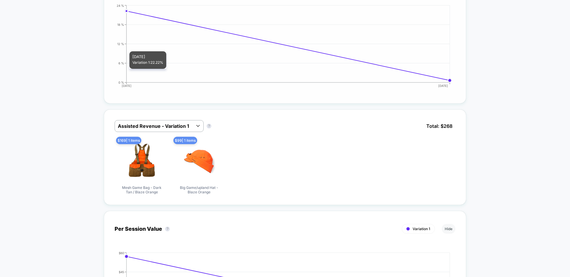
scroll to position [0, 0]
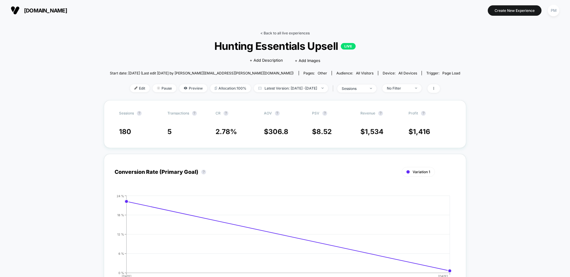
click at [277, 33] on link "< Back to all live experiences" at bounding box center [284, 33] width 49 height 4
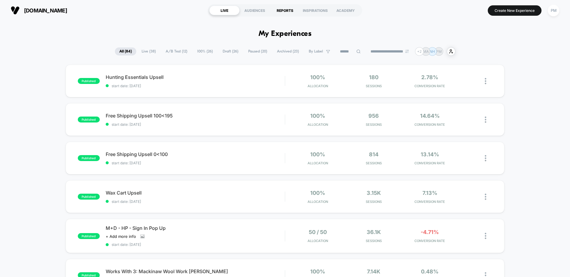
click at [284, 13] on div "REPORTS" at bounding box center [285, 10] width 30 height 9
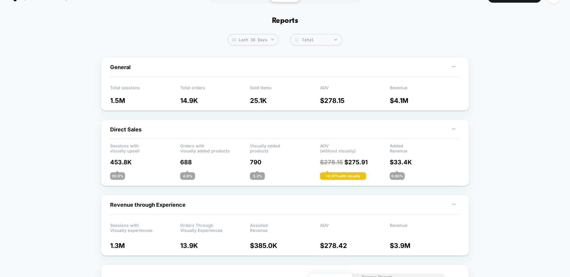
scroll to position [13, 0]
click at [266, 37] on span "Last 30 Days" at bounding box center [253, 39] width 51 height 11
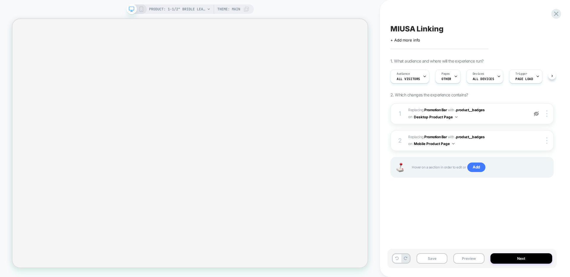
scroll to position [0, 0]
click at [536, 115] on img at bounding box center [535, 113] width 5 height 5
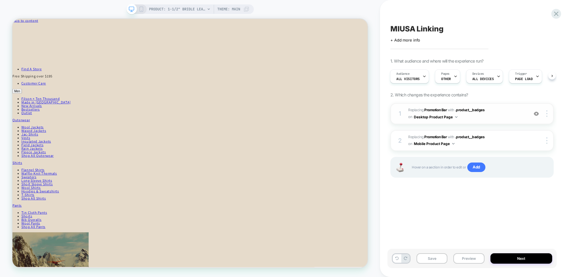
scroll to position [0, 0]
click at [536, 115] on img at bounding box center [535, 113] width 5 height 5
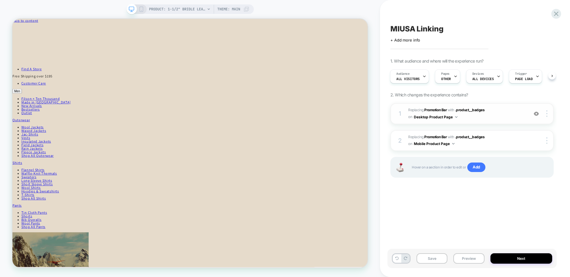
click at [536, 115] on img at bounding box center [535, 113] width 5 height 5
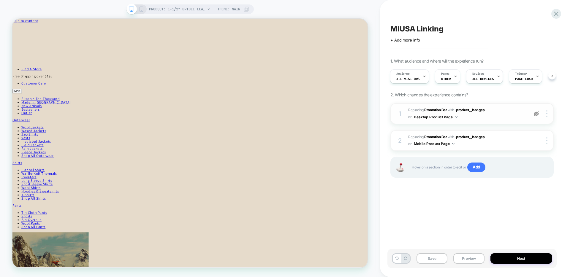
click at [536, 115] on img at bounding box center [535, 113] width 5 height 5
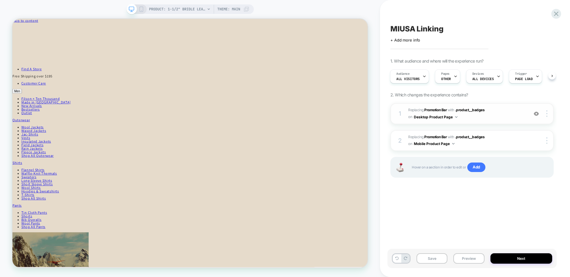
click at [536, 115] on img at bounding box center [535, 113] width 5 height 5
click at [553, 13] on icon at bounding box center [556, 14] width 8 height 8
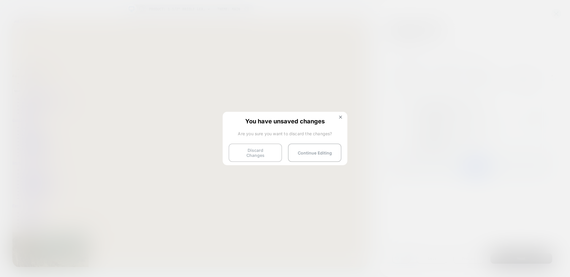
click at [271, 151] on button "Discard Changes" at bounding box center [254, 153] width 53 height 18
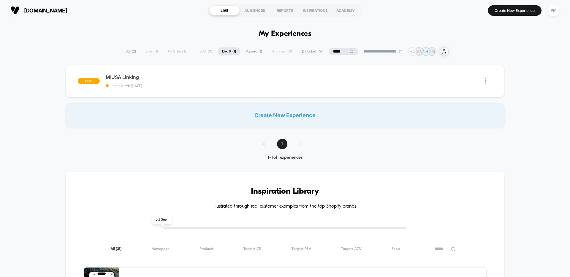
click at [347, 49] on input "*****" at bounding box center [343, 51] width 30 height 7
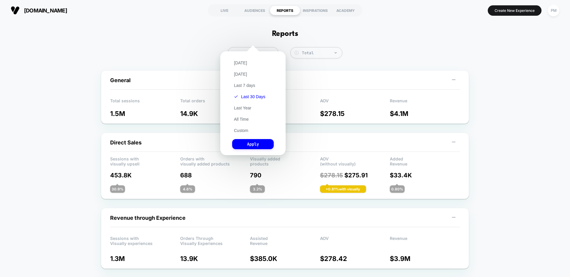
scroll to position [13, 0]
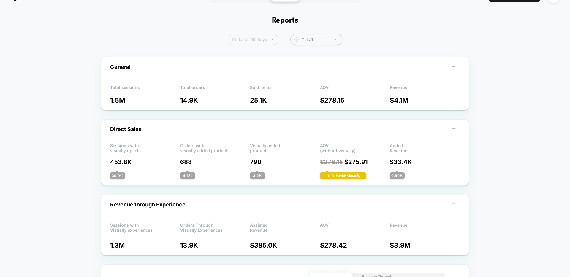
click at [244, 34] on span "Last 30 Days" at bounding box center [253, 39] width 51 height 11
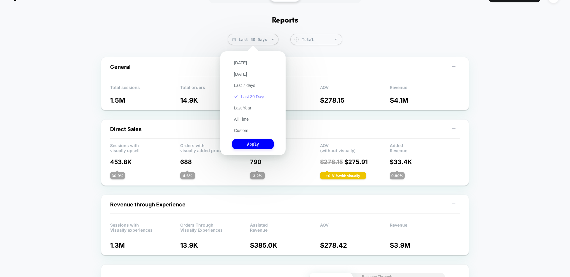
click at [247, 98] on button "Last 30 Days" at bounding box center [249, 96] width 35 height 5
click at [251, 145] on button "Apply" at bounding box center [253, 144] width 42 height 10
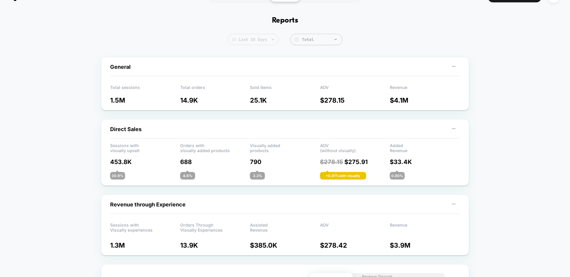
click at [255, 39] on span "Last 30 Days" at bounding box center [253, 39] width 51 height 11
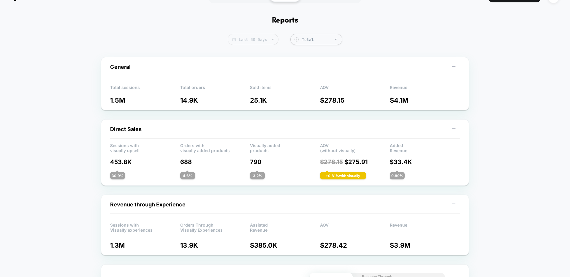
click at [251, 40] on span "Last 30 Days" at bounding box center [253, 39] width 51 height 11
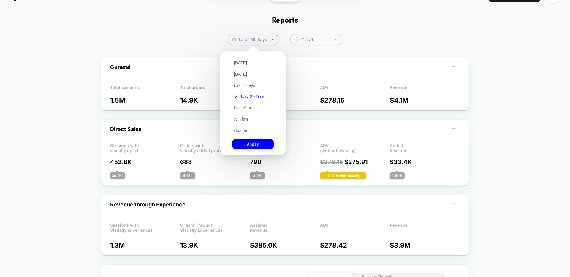
click at [237, 59] on div "[DATE] [DATE] Last 7 days Last 30 Days Last Year All Time Custom Apply" at bounding box center [252, 103] width 59 height 98
click at [237, 61] on button "[DATE]" at bounding box center [240, 62] width 17 height 5
click at [254, 142] on button "Apply" at bounding box center [253, 144] width 42 height 10
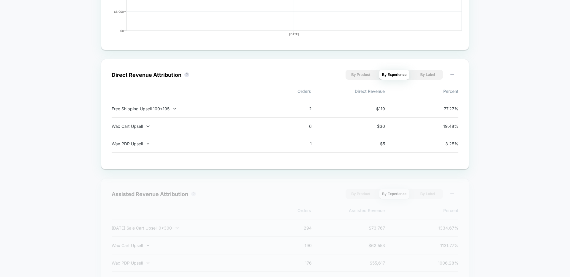
scroll to position [365, 0]
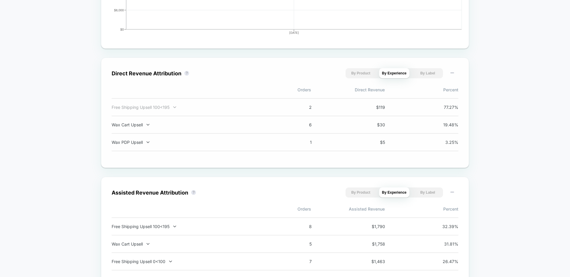
click at [150, 108] on div "Free Shipping Upsell 100<195" at bounding box center [190, 107] width 156 height 5
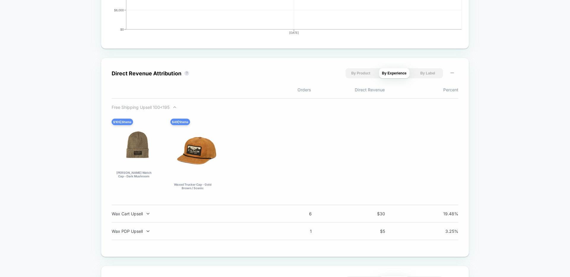
click at [150, 107] on div "Free Shipping Upsell 100<195" at bounding box center [190, 107] width 156 height 5
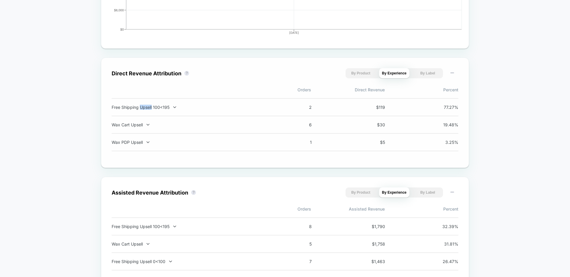
click at [150, 107] on div "Free Shipping Upsell 100<195" at bounding box center [190, 107] width 156 height 5
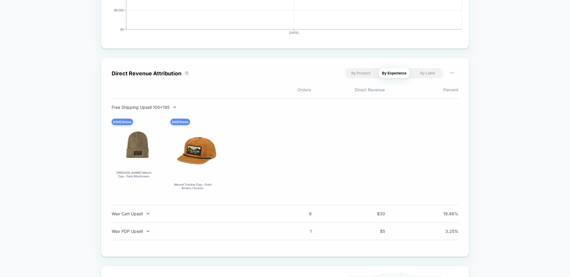
click at [150, 107] on div "Free Shipping Upsell 100<195" at bounding box center [190, 107] width 156 height 5
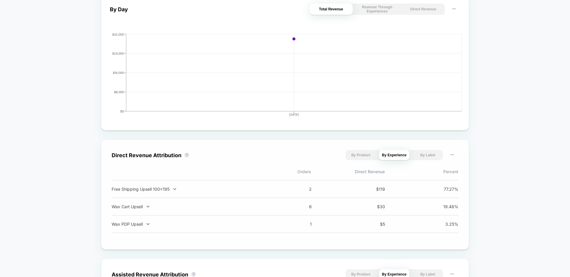
scroll to position [0, 0]
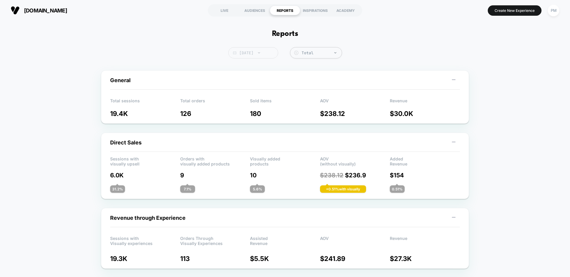
click at [253, 54] on span "[DATE]" at bounding box center [253, 52] width 50 height 11
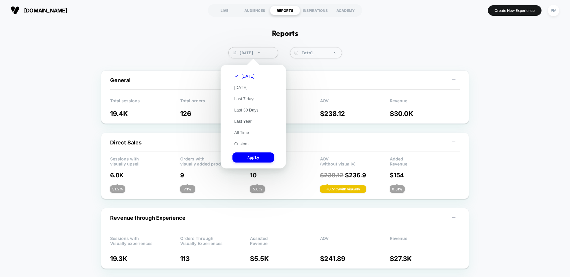
click at [290, 66] on div "Custom [DATE] - [DATE] ******* ******** ***** ***** *** **** **** ****** ******…" at bounding box center [252, 117] width 77 height 116
click at [244, 149] on div "[DATE] [DATE] Last 7 days Last 30 Days Last Year All Time Custom Apply" at bounding box center [252, 117] width 59 height 98
click at [244, 141] on div "[DATE] [DATE] Last 7 days Last 30 Days Last Year All Time Custom Apply" at bounding box center [252, 117] width 59 height 98
click at [244, 142] on button "Custom" at bounding box center [241, 143] width 18 height 5
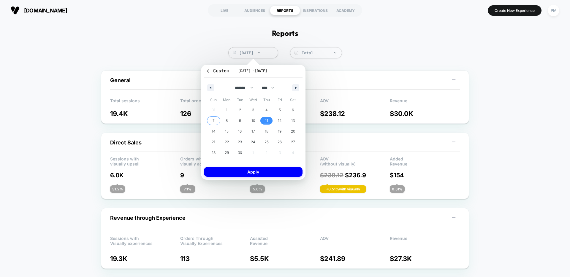
click at [208, 121] on span "7" at bounding box center [213, 121] width 13 height 8
click at [266, 120] on span "11" at bounding box center [266, 120] width 3 height 11
click at [264, 169] on button "Apply" at bounding box center [253, 172] width 98 height 10
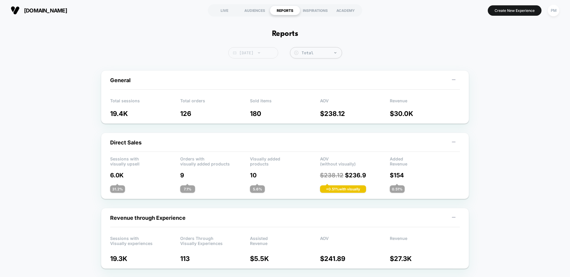
click at [266, 48] on span "[DATE]" at bounding box center [253, 52] width 50 height 11
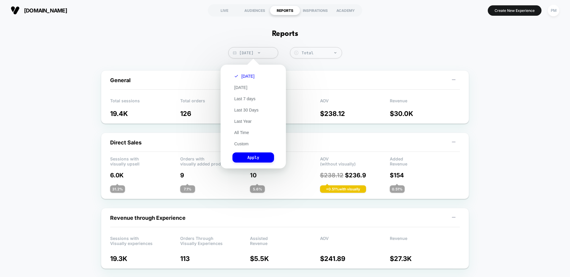
click at [247, 147] on div "[DATE] [DATE] Last 7 days Last 30 Days Last Year All Time Custom Apply" at bounding box center [252, 117] width 59 height 98
click at [242, 142] on button "Custom" at bounding box center [241, 143] width 18 height 5
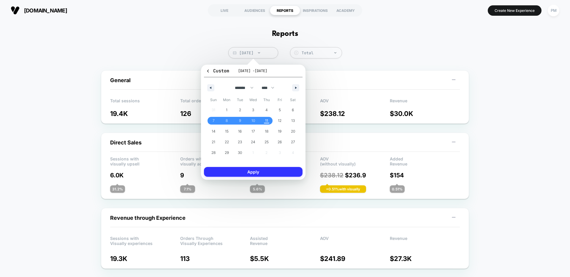
click at [270, 170] on button "Apply" at bounding box center [253, 172] width 98 height 10
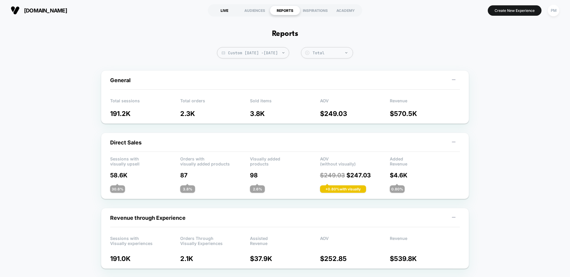
click at [223, 11] on div "LIVE" at bounding box center [224, 10] width 30 height 9
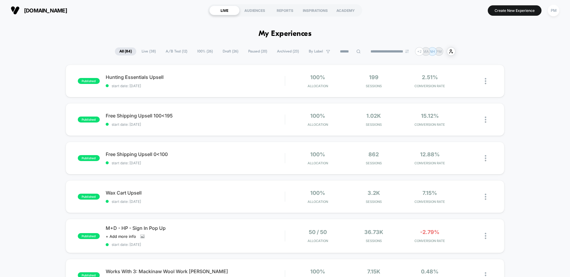
click at [145, 50] on span "Live ( 38 )" at bounding box center [148, 51] width 23 height 8
click at [212, 236] on div "Click to view images Click to edit experience details + Add more info" at bounding box center [168, 236] width 125 height 5
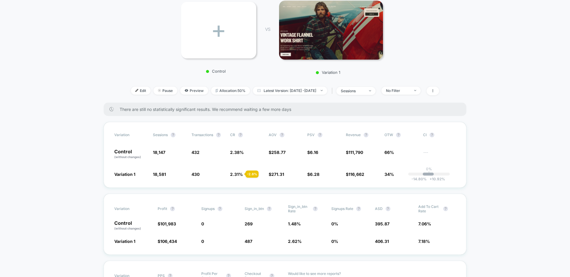
scroll to position [87, 0]
click at [135, 90] on img at bounding box center [136, 91] width 3 height 3
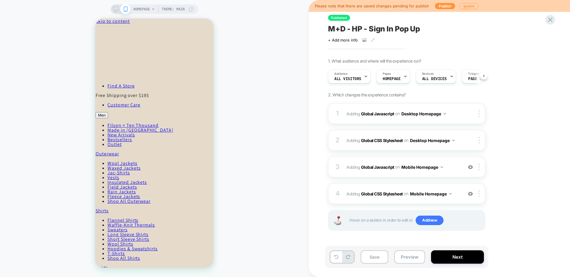
scroll to position [0, 0]
click at [356, 77] on span "All Visitors" at bounding box center [347, 79] width 27 height 4
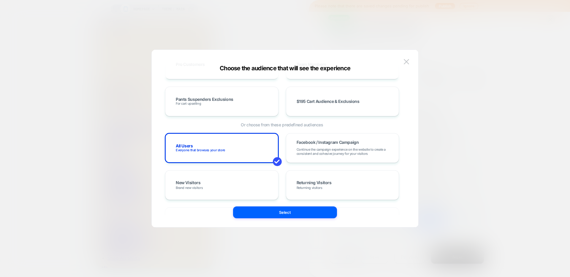
scroll to position [77, 0]
click at [314, 182] on span "Returning Visitors" at bounding box center [313, 182] width 35 height 5
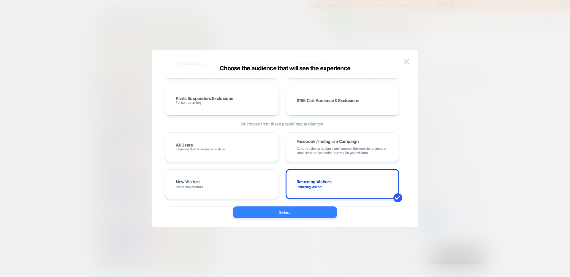
click at [294, 216] on button "Select" at bounding box center [285, 212] width 104 height 12
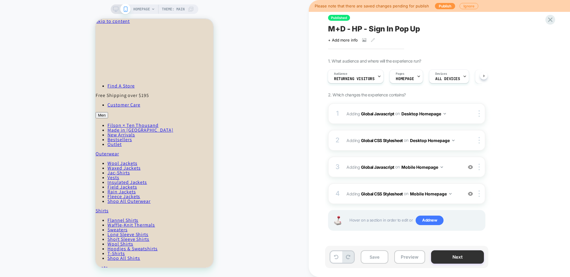
click at [460, 258] on button "Next" at bounding box center [457, 256] width 53 height 13
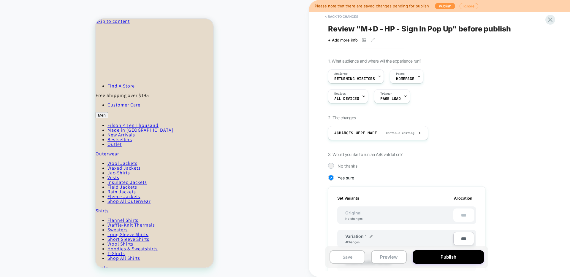
scroll to position [0, 1]
click at [441, 254] on button "Publish" at bounding box center [447, 256] width 71 height 13
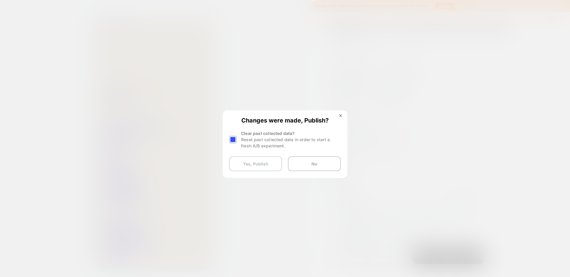
click at [258, 164] on button "Yes, Publish" at bounding box center [255, 163] width 53 height 15
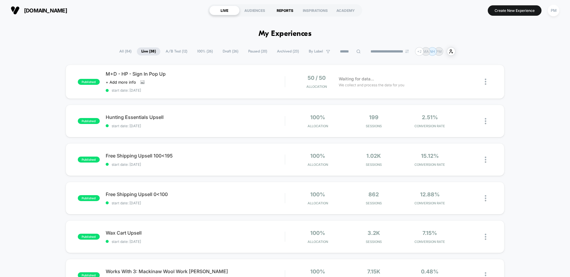
click at [282, 13] on div "REPORTS" at bounding box center [285, 10] width 30 height 9
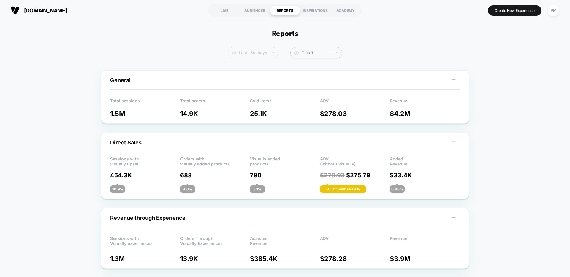
click at [263, 52] on span "Last 30 Days" at bounding box center [253, 52] width 51 height 11
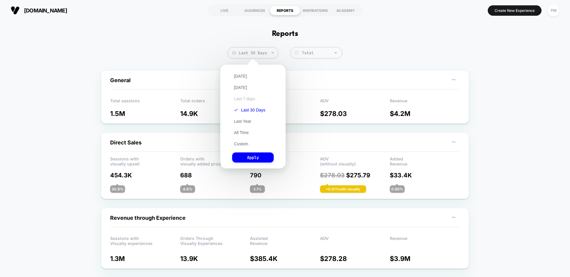
click at [246, 99] on button "Last 7 days" at bounding box center [244, 98] width 25 height 5
click at [257, 157] on button "Apply" at bounding box center [253, 157] width 42 height 10
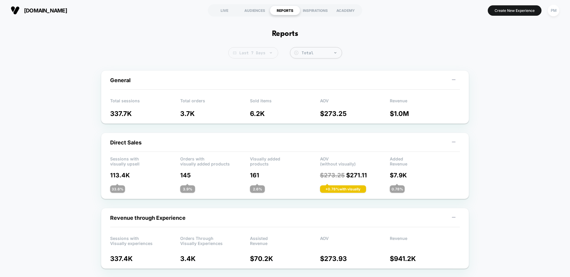
click at [240, 55] on span "Last 7 Days" at bounding box center [253, 52] width 50 height 11
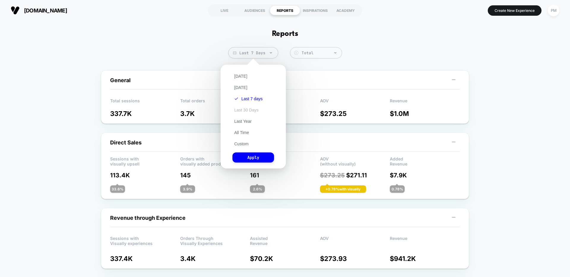
click at [245, 109] on button "Last 30 Days" at bounding box center [246, 109] width 28 height 5
click at [256, 155] on button "Apply" at bounding box center [253, 157] width 42 height 10
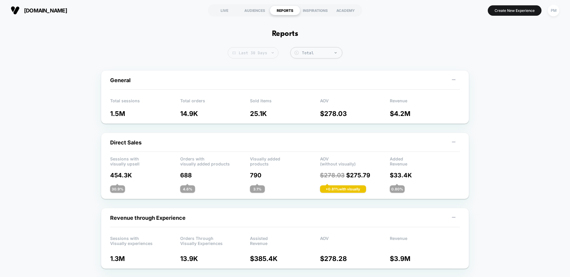
click at [242, 52] on span "Last 30 Days" at bounding box center [253, 52] width 51 height 11
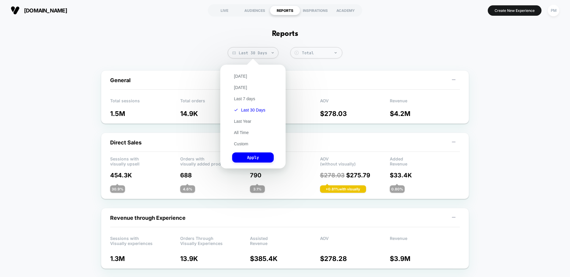
click at [287, 62] on div "Custom [DATE] - [DATE] ******* ******** ***** ***** *** **** **** ****** ******…" at bounding box center [252, 117] width 77 height 116
click at [254, 157] on button "Apply" at bounding box center [253, 157] width 42 height 10
